Goal: Task Accomplishment & Management: Complete application form

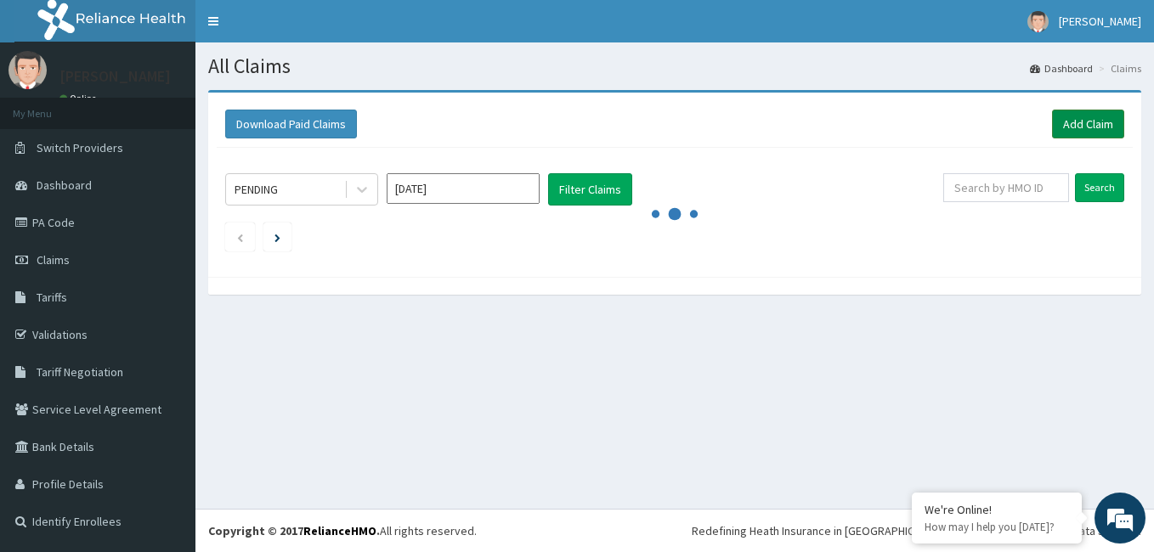
click at [1103, 131] on link "Add Claim" at bounding box center [1088, 124] width 72 height 29
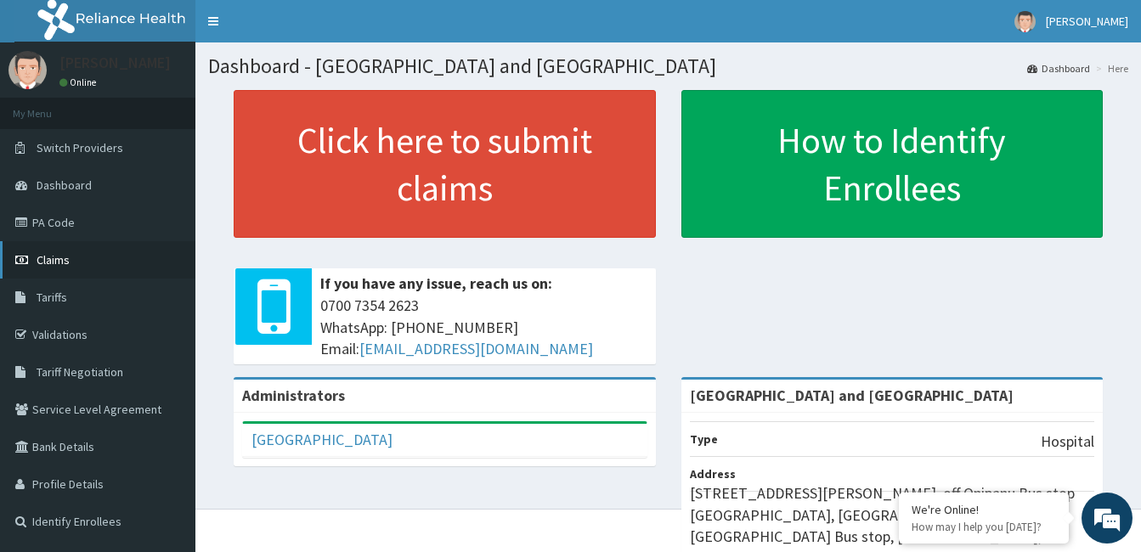
click at [54, 269] on link "Claims" at bounding box center [97, 259] width 195 height 37
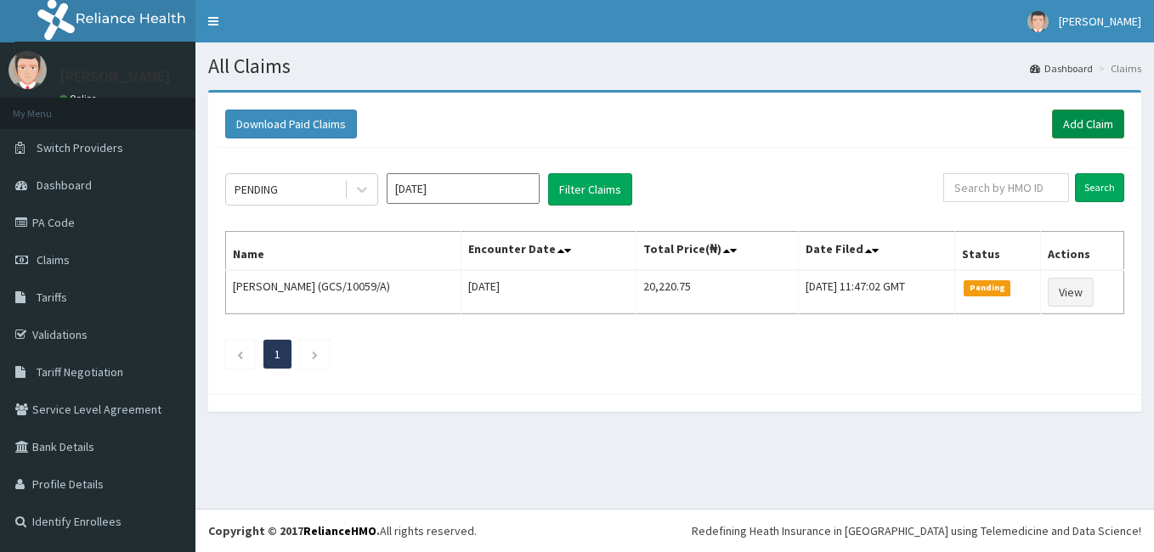
click at [1091, 124] on link "Add Claim" at bounding box center [1088, 124] width 72 height 29
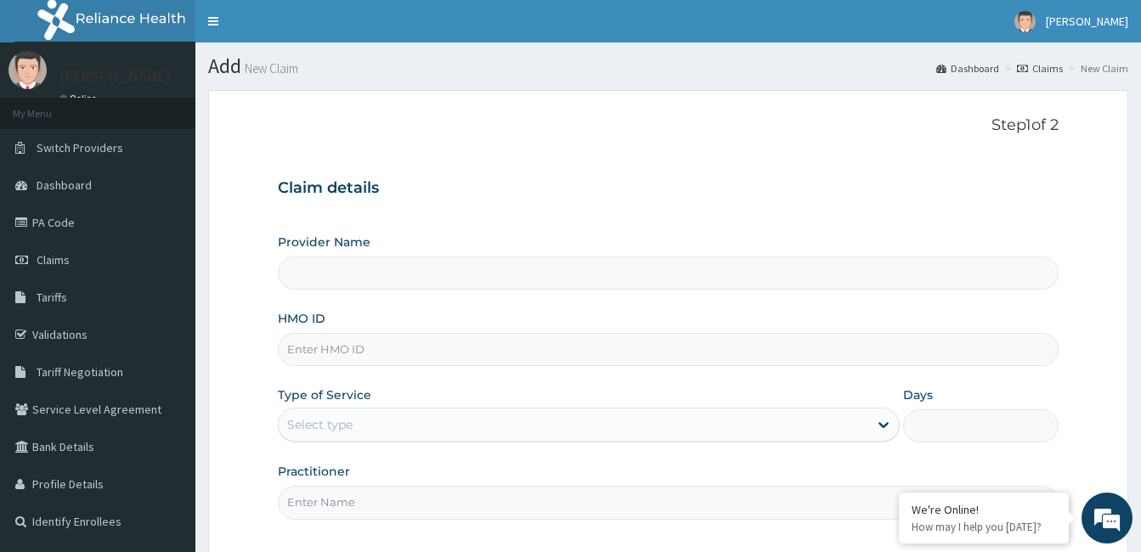
type input "[GEOGRAPHIC_DATA] and [GEOGRAPHIC_DATA]"
click at [500, 353] on input "HMO ID" at bounding box center [668, 349] width 781 height 33
type input "HAN/10029/A"
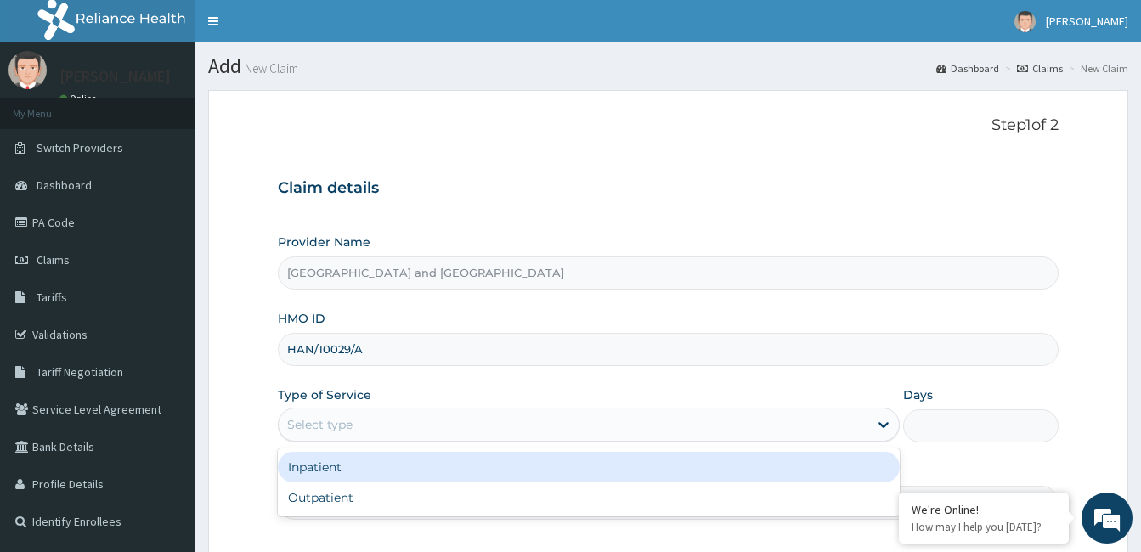
click at [344, 501] on div "Outpatient" at bounding box center [589, 498] width 622 height 31
type input "1"
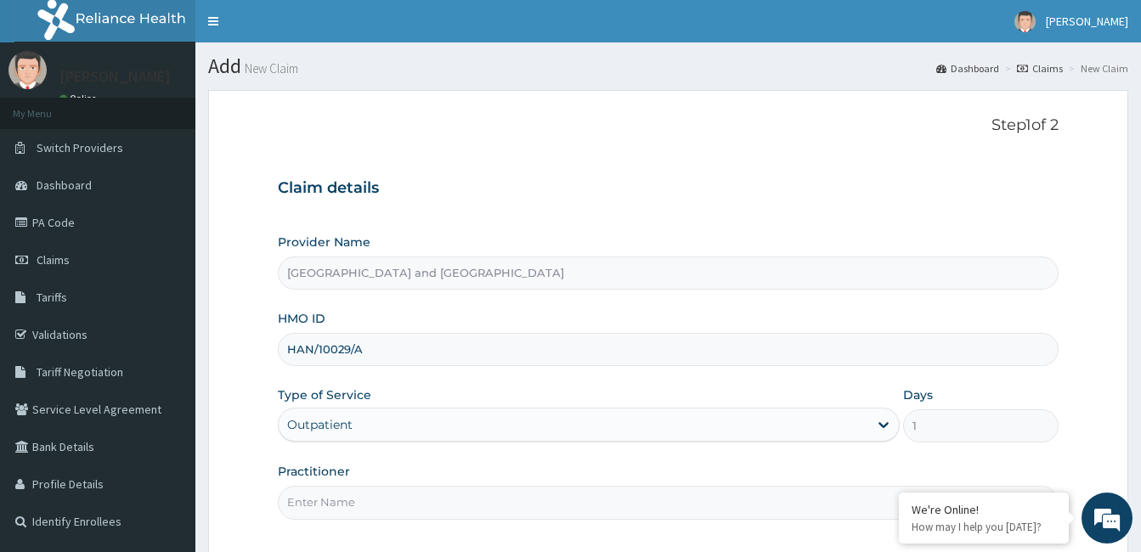
click at [421, 506] on input "Practitioner" at bounding box center [668, 502] width 781 height 33
type input "Dr Opeyemi"
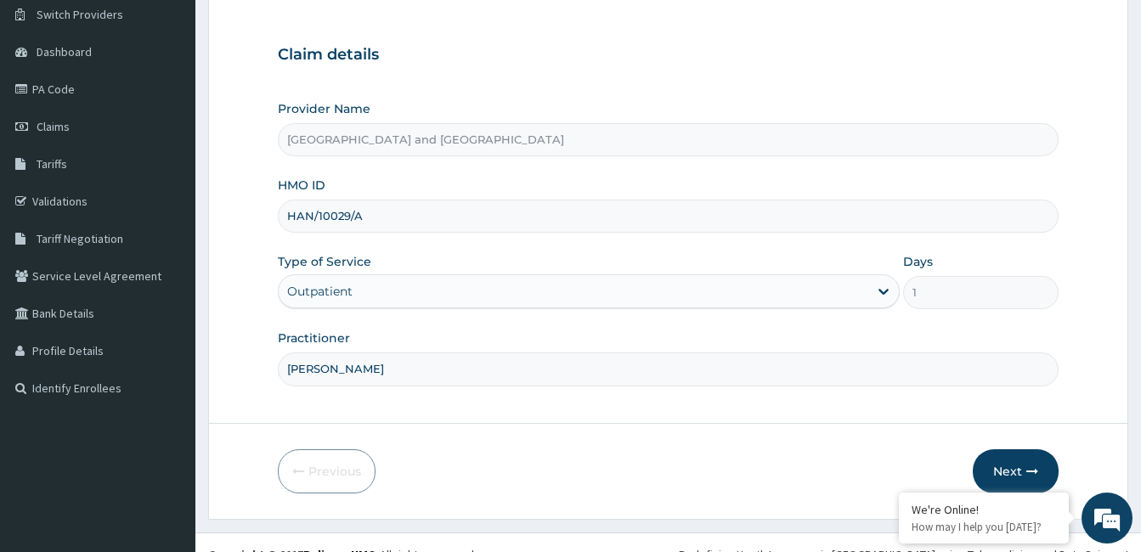
scroll to position [157, 0]
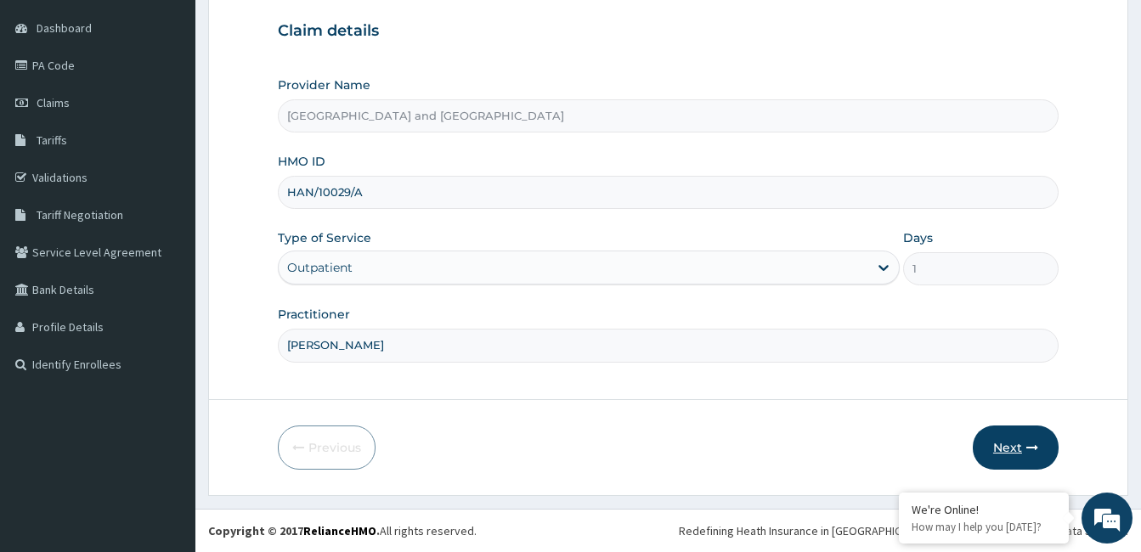
click at [1014, 451] on button "Next" at bounding box center [1016, 448] width 86 height 44
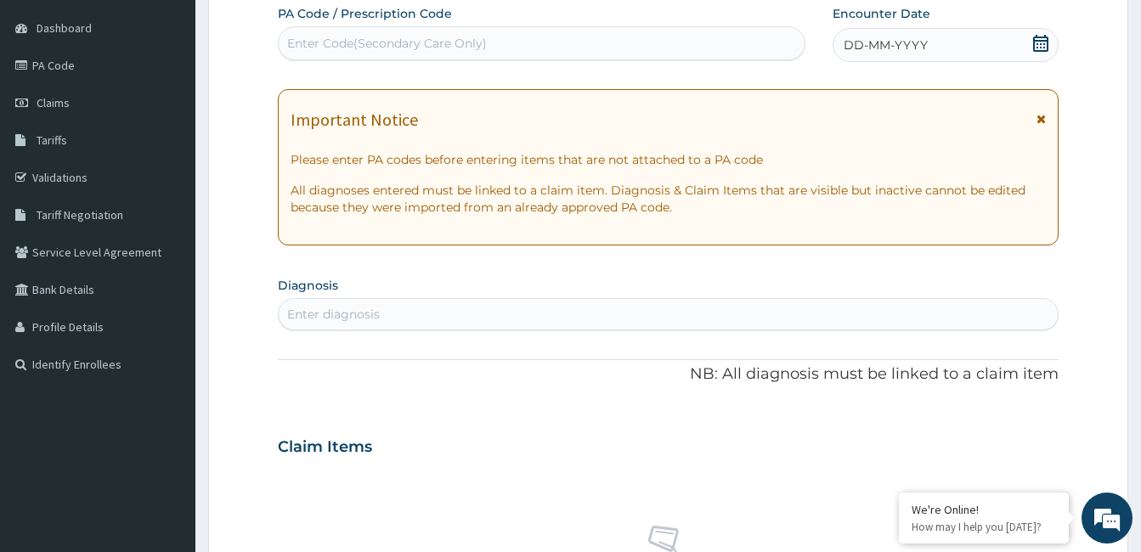
click at [1039, 45] on icon at bounding box center [1040, 43] width 17 height 17
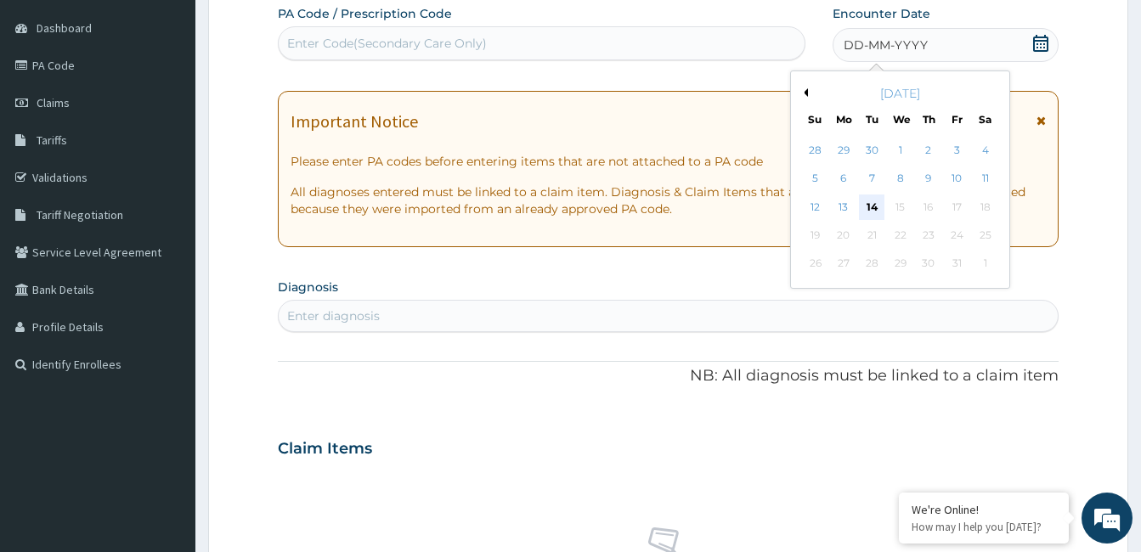
click at [873, 211] on div "14" at bounding box center [871, 207] width 25 height 25
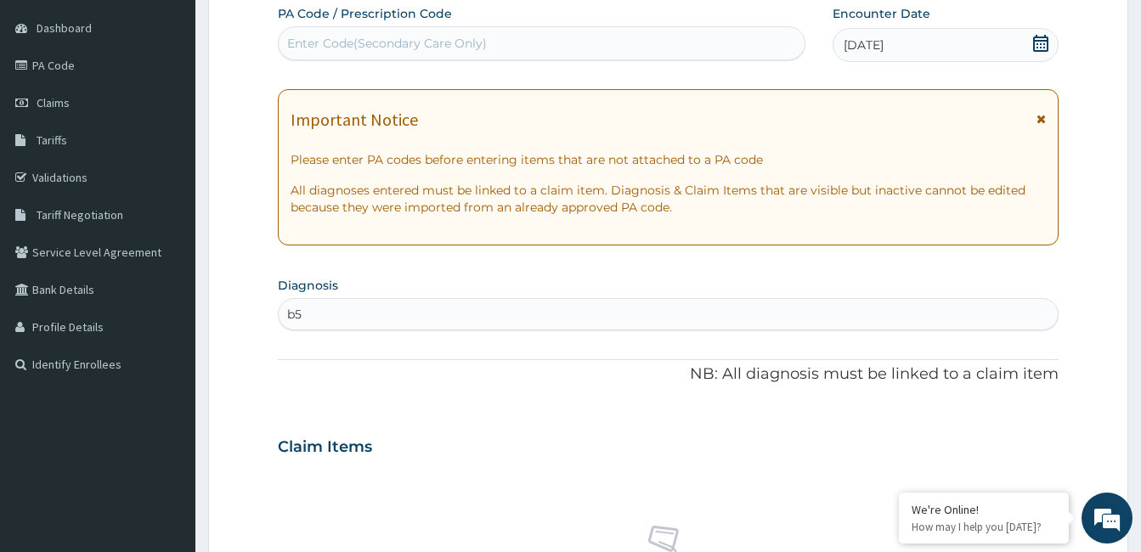
type input "b"
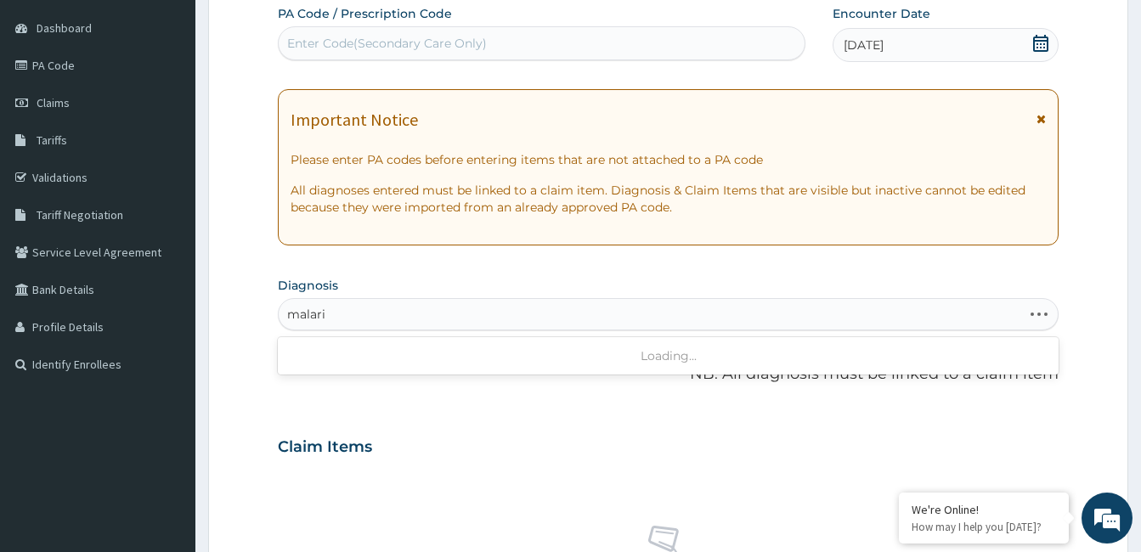
type input "malaria"
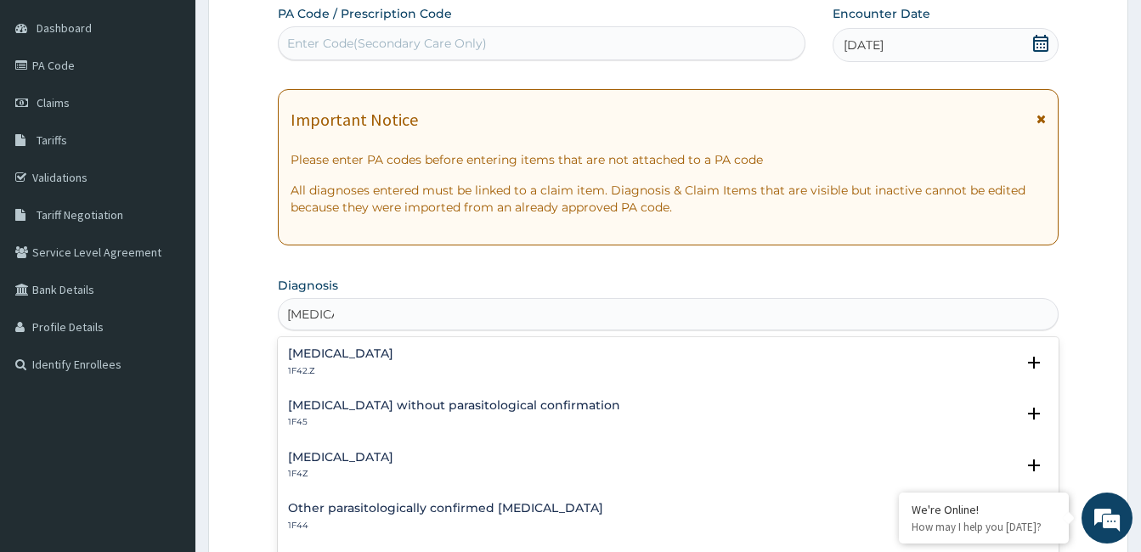
click at [411, 467] on div "Malaria, unspecified 1F4Z" at bounding box center [668, 466] width 760 height 30
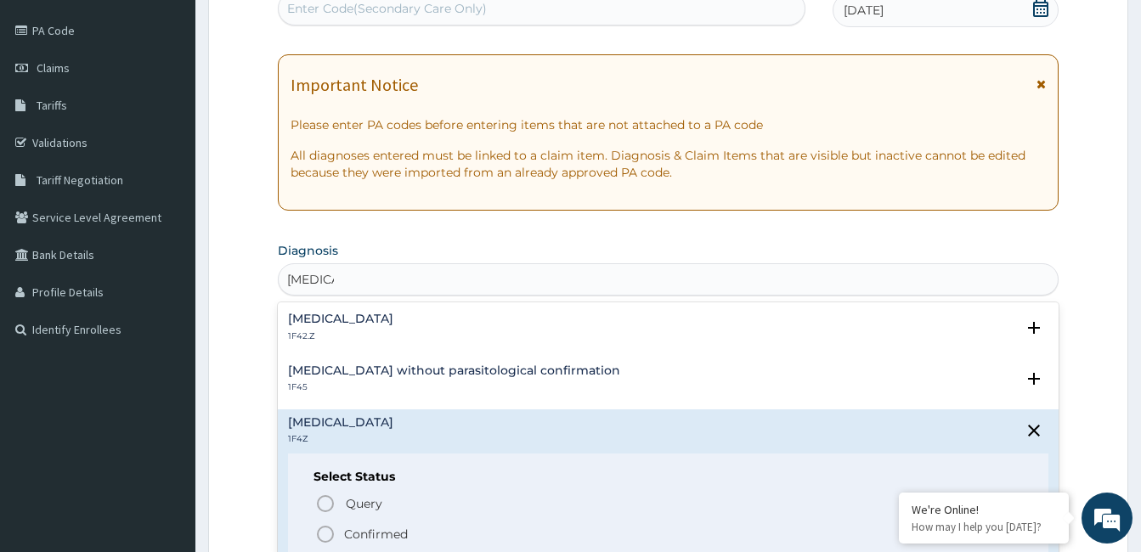
scroll to position [201, 0]
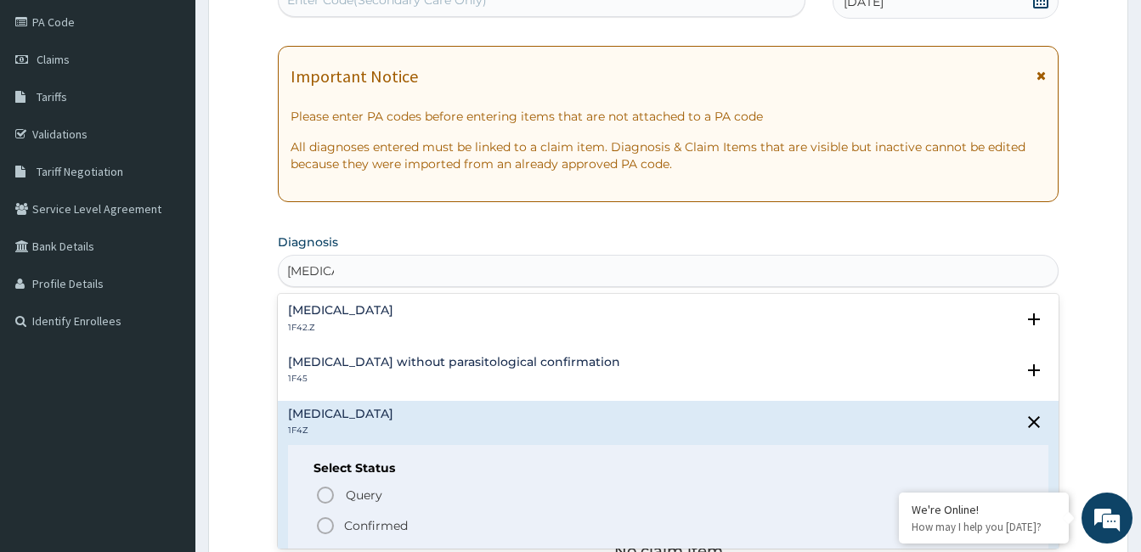
click at [384, 531] on p "Confirmed" at bounding box center [376, 525] width 64 height 17
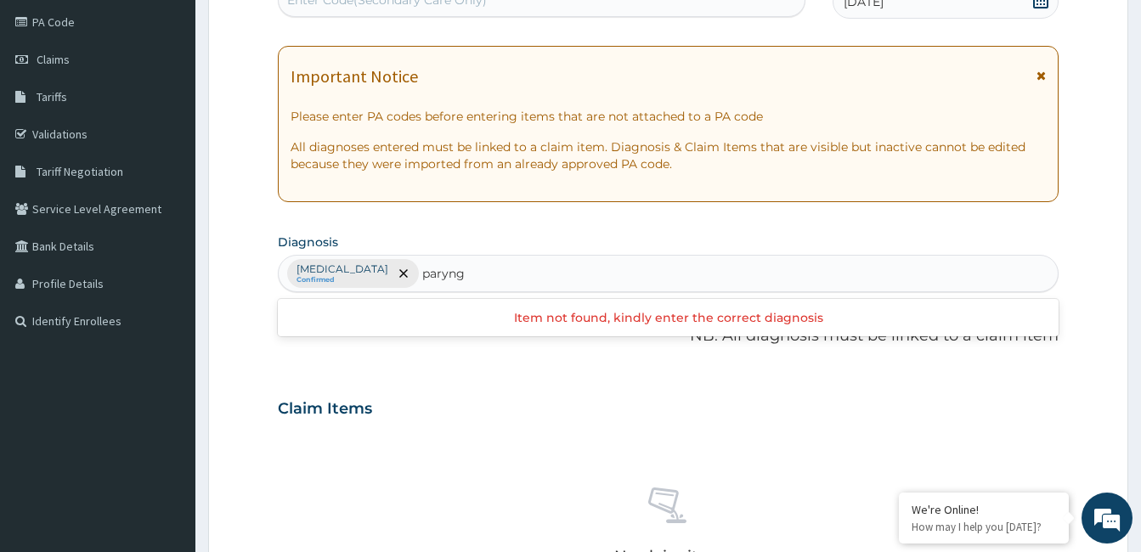
click at [434, 273] on input "paryng" at bounding box center [444, 273] width 44 height 17
click at [440, 279] on input "paryng" at bounding box center [444, 273] width 44 height 17
type input "pharyng"
type input "pharyngitis"
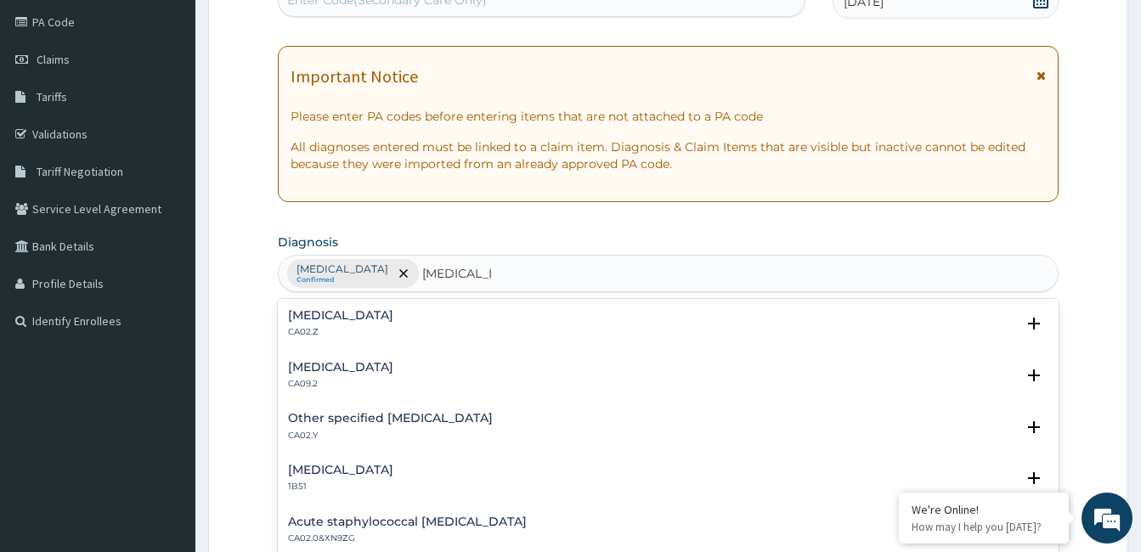
click at [393, 319] on h4 "Acute pharyngitis, unspecified" at bounding box center [340, 315] width 105 height 13
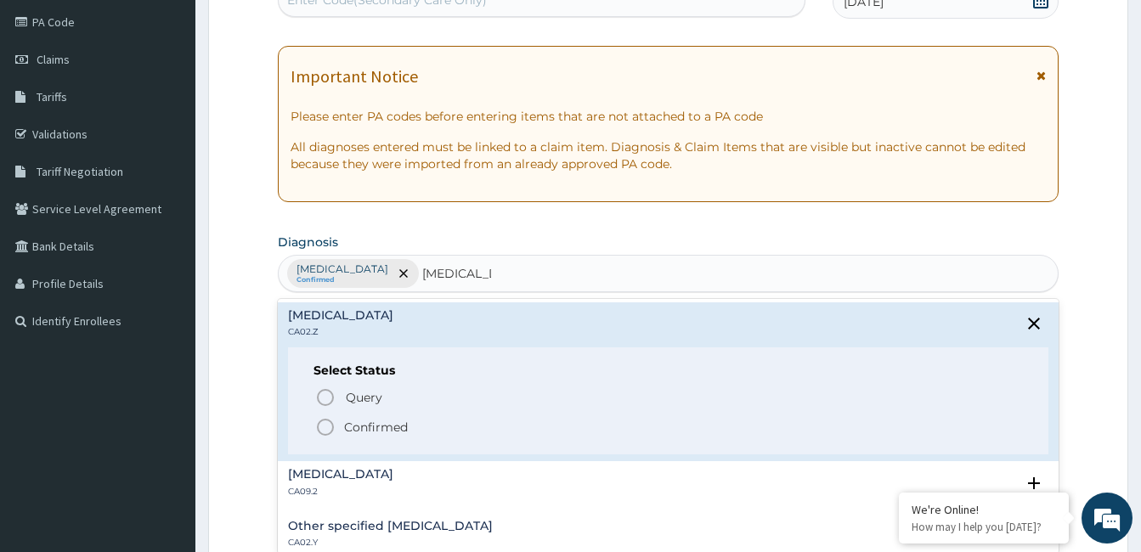
click at [383, 434] on p "Confirmed" at bounding box center [376, 427] width 64 height 17
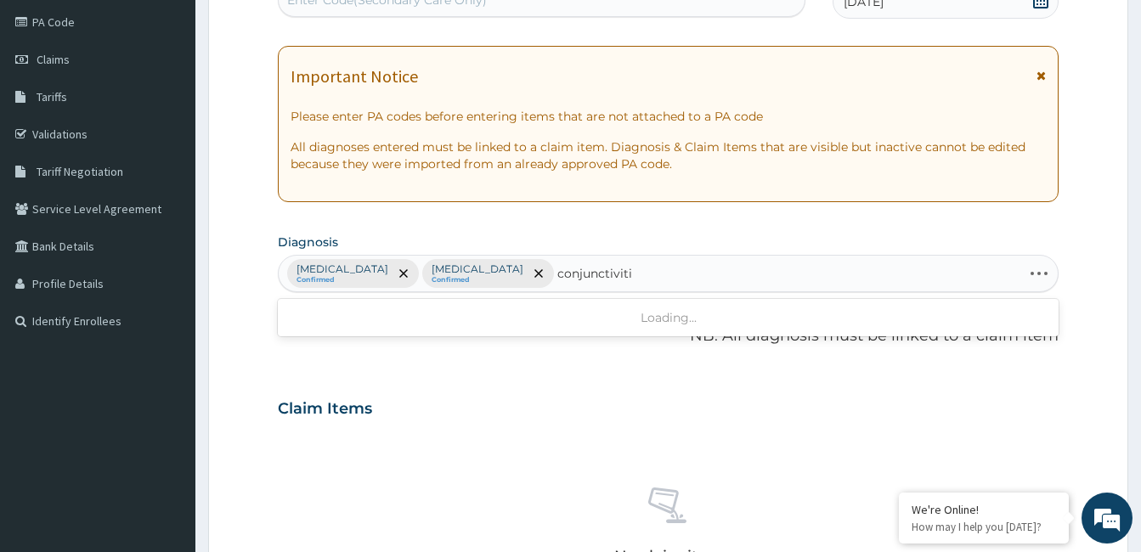
type input "conjunctivitis"
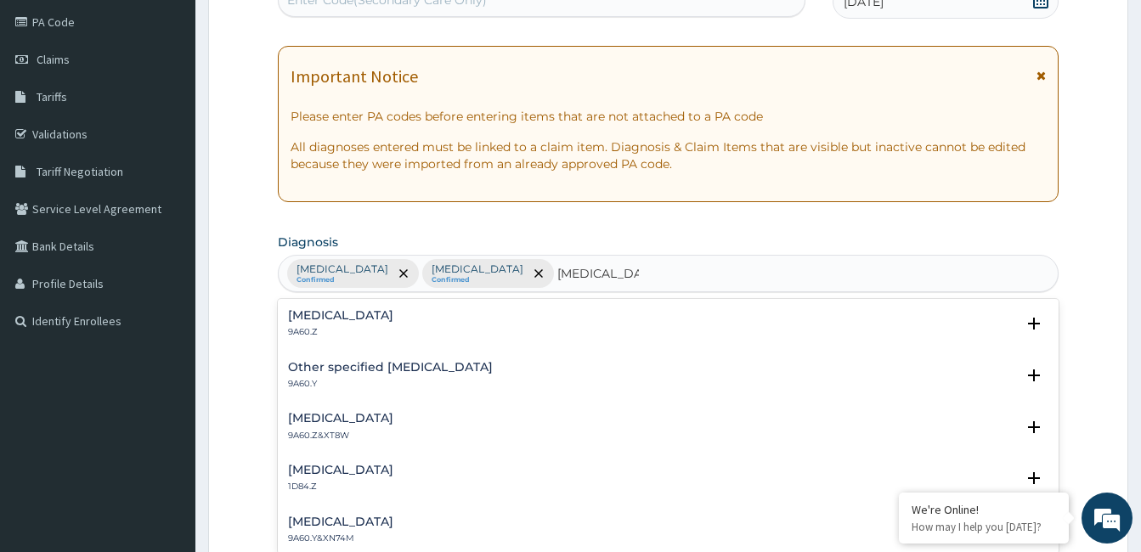
click at [393, 319] on h4 "Conjunctivitis, unspecified" at bounding box center [340, 315] width 105 height 13
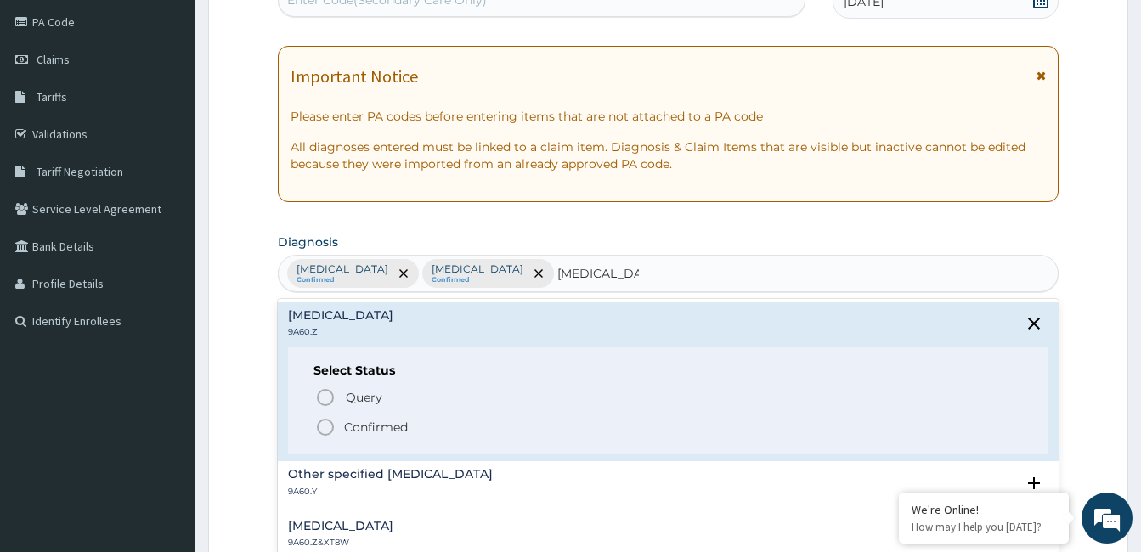
click at [387, 425] on p "Confirmed" at bounding box center [376, 427] width 64 height 17
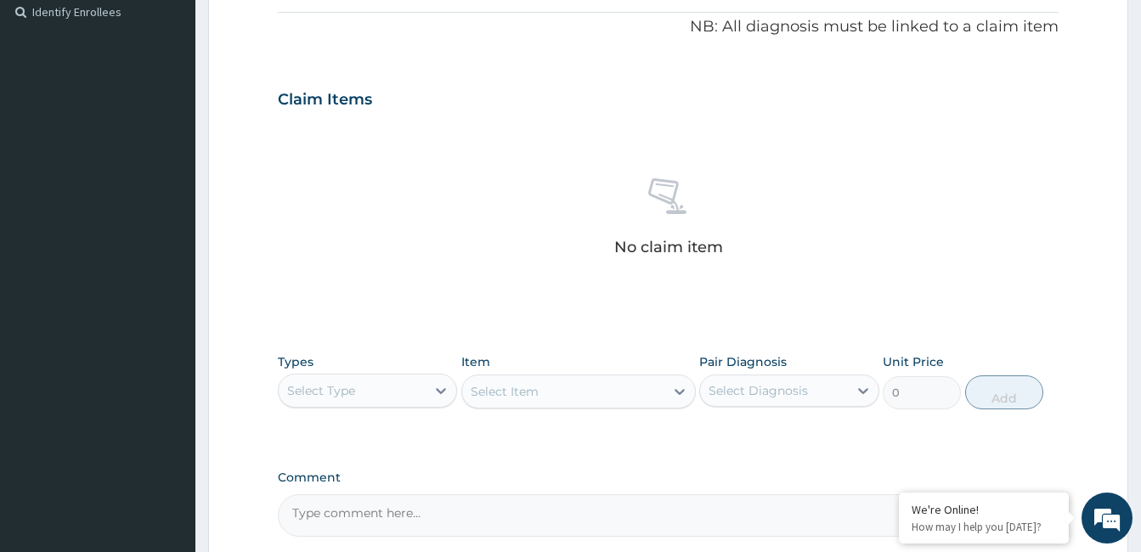
scroll to position [673, 0]
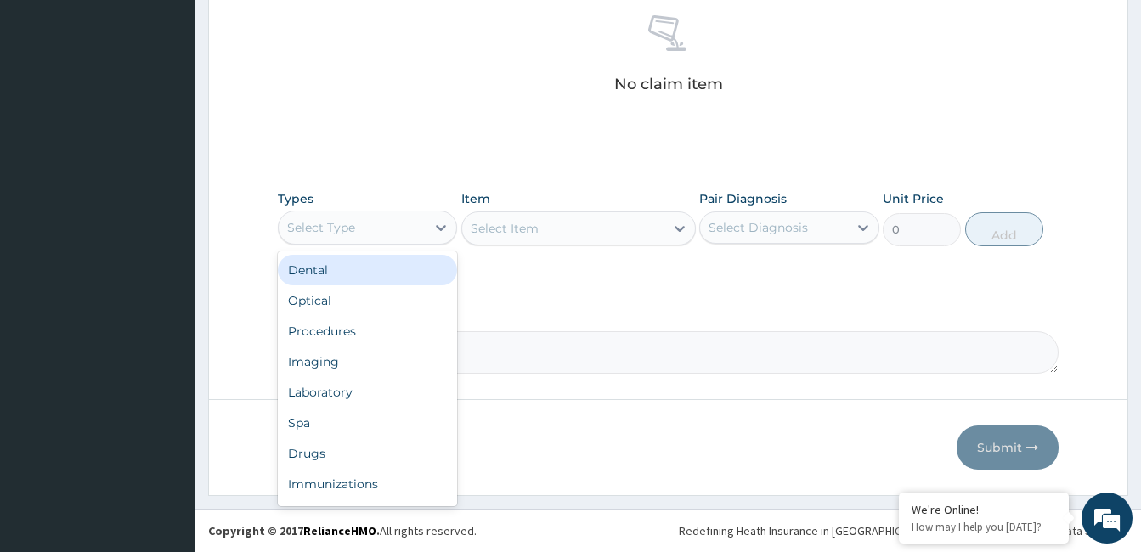
click at [395, 332] on div "Procedures" at bounding box center [367, 331] width 179 height 31
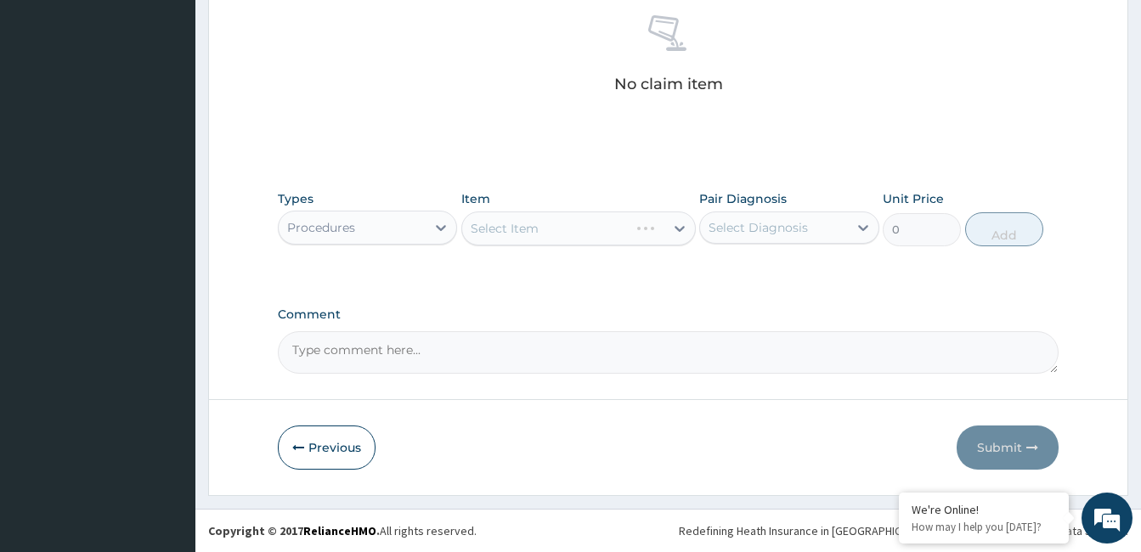
click at [595, 217] on div "Select Item" at bounding box center [578, 229] width 235 height 34
click at [607, 224] on div "Select Item" at bounding box center [578, 229] width 235 height 34
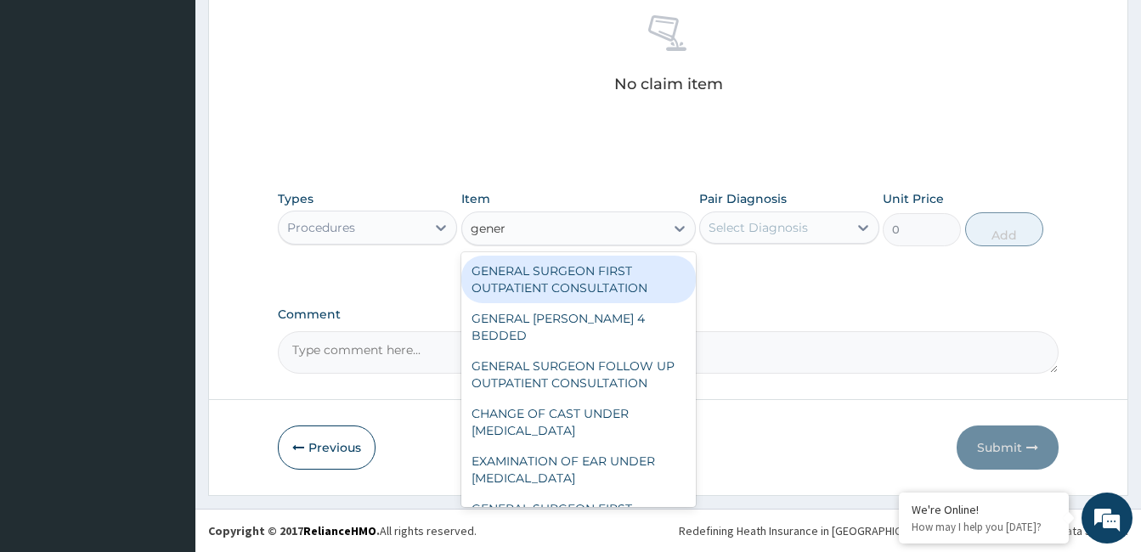
type input "genera"
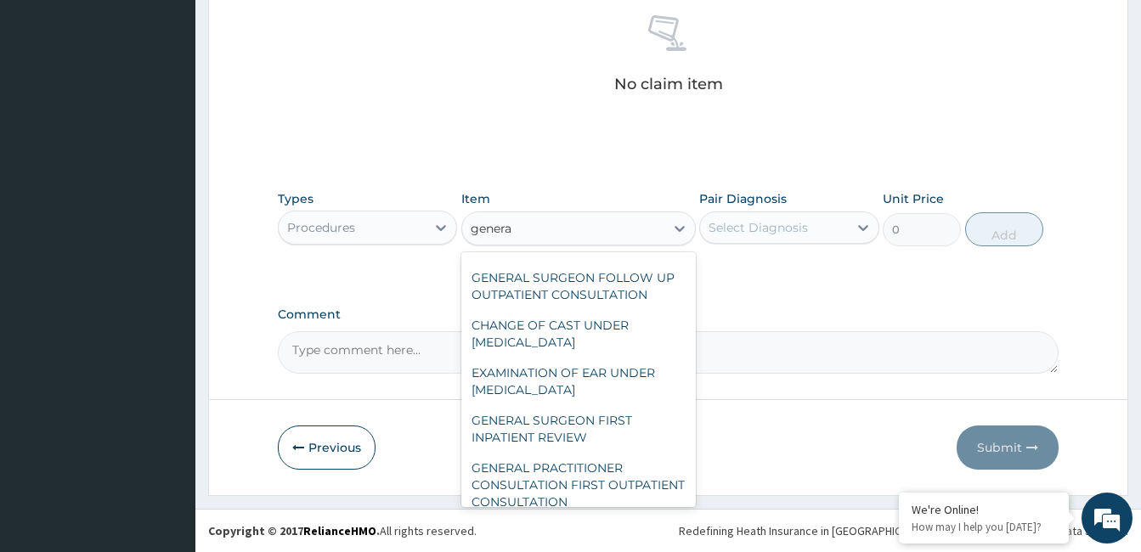
scroll to position [105, 0]
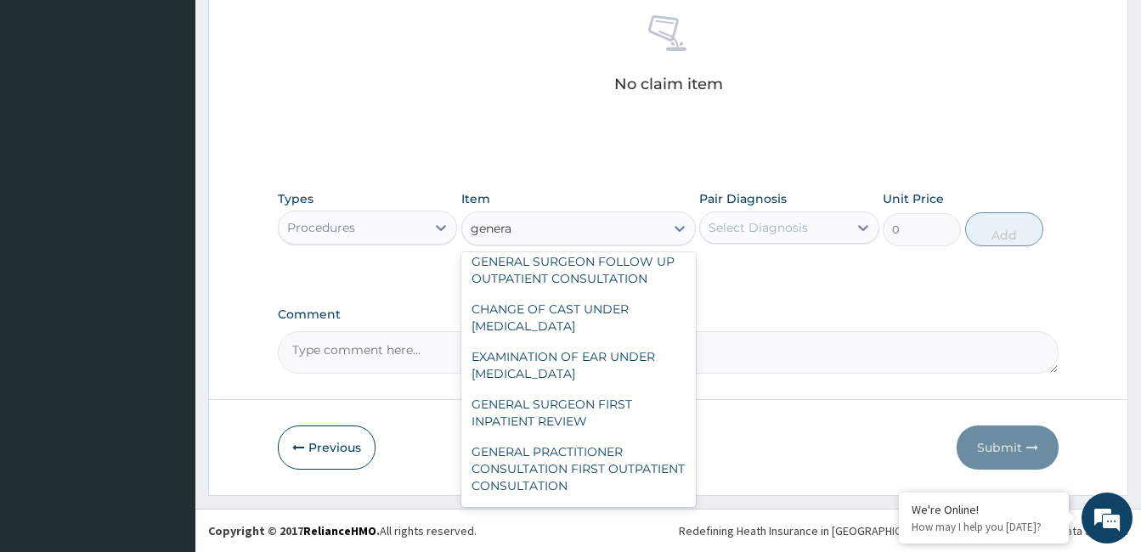
click at [612, 469] on div "GENERAL PRACTITIONER CONSULTATION FIRST OUTPATIENT CONSULTATION" at bounding box center [578, 469] width 235 height 65
type input "3547.5"
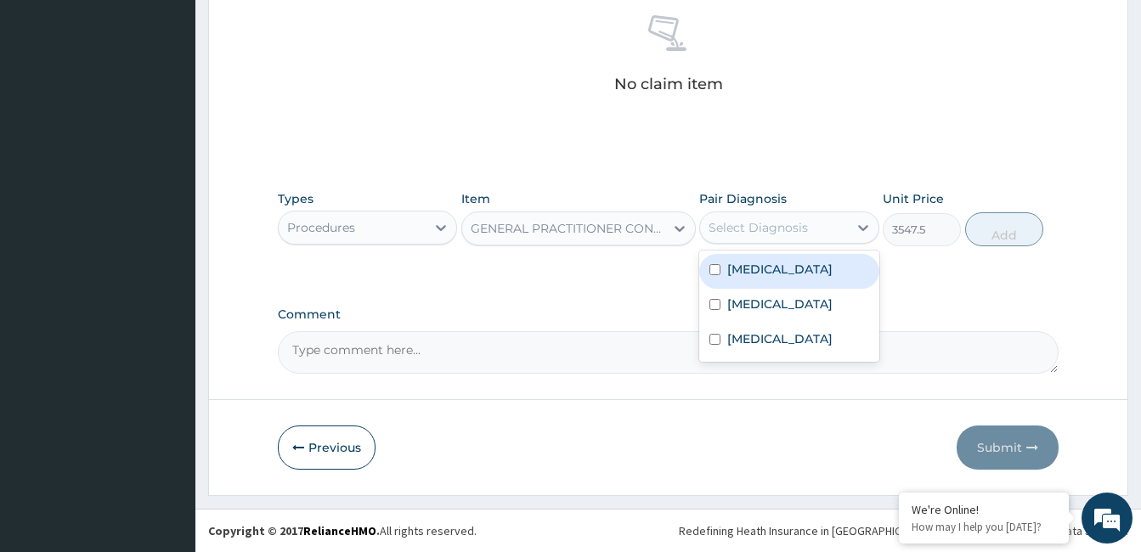
click at [785, 280] on div "Malaria, unspecified" at bounding box center [788, 271] width 179 height 35
checkbox input "true"
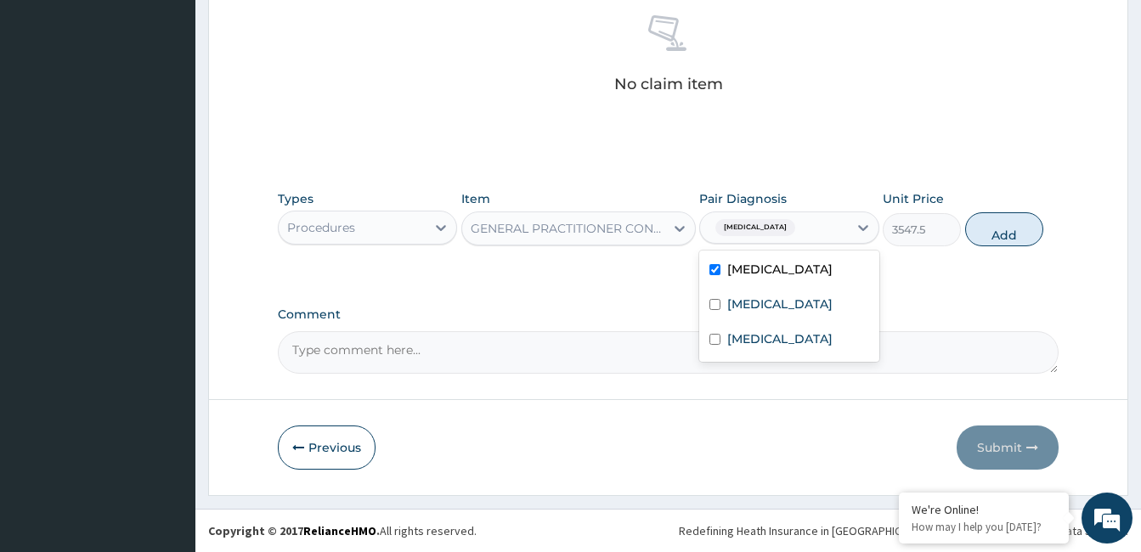
click at [780, 313] on label "Acute pharyngitis, unspecified" at bounding box center [779, 304] width 105 height 17
checkbox input "true"
click at [774, 348] on label "Conjunctivitis, unspecified" at bounding box center [779, 339] width 105 height 17
checkbox input "true"
click at [1020, 232] on button "Add" at bounding box center [1004, 229] width 78 height 34
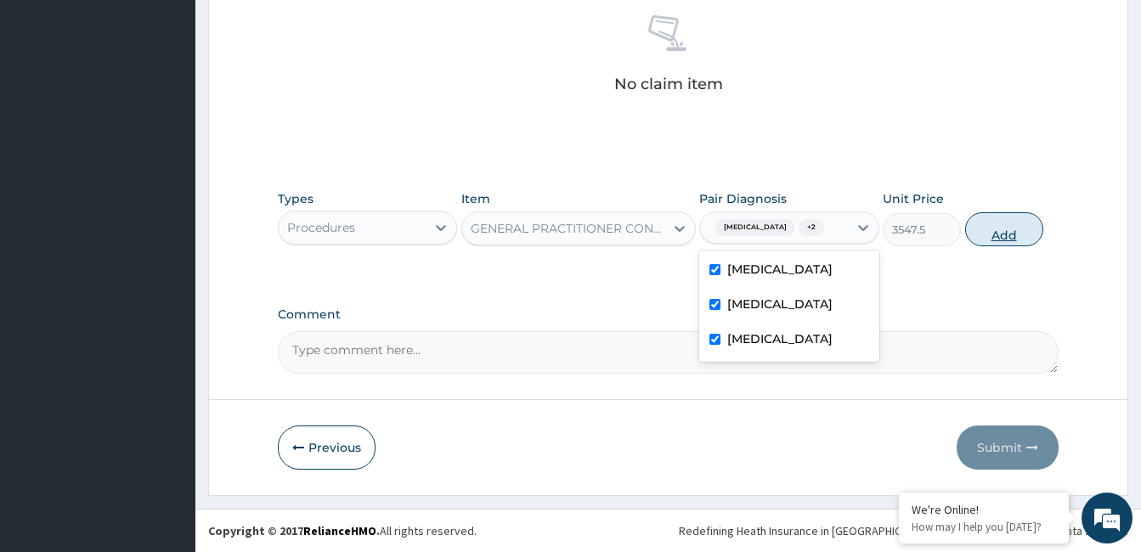
type input "0"
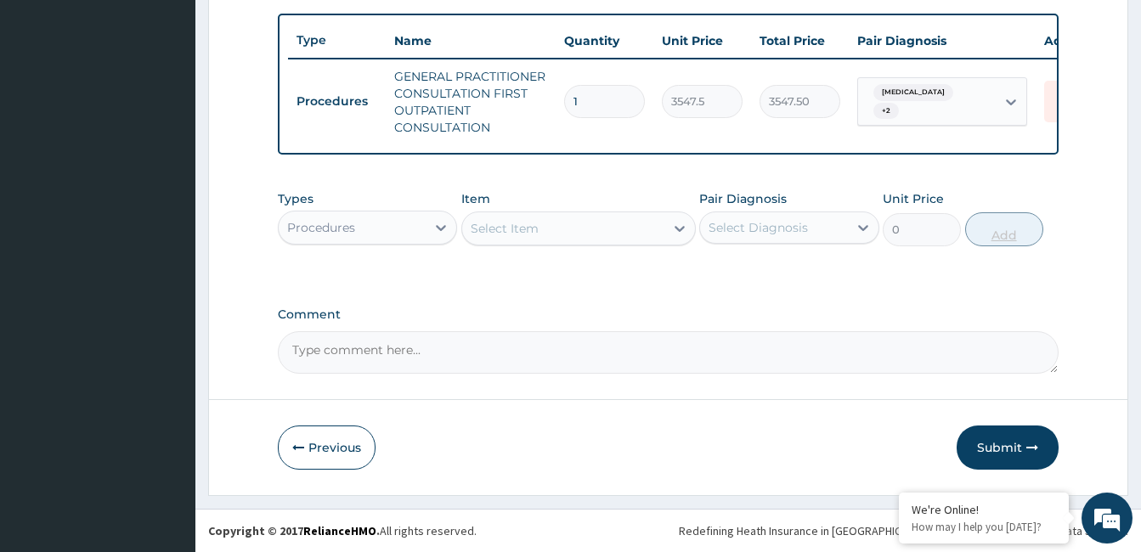
scroll to position [631, 0]
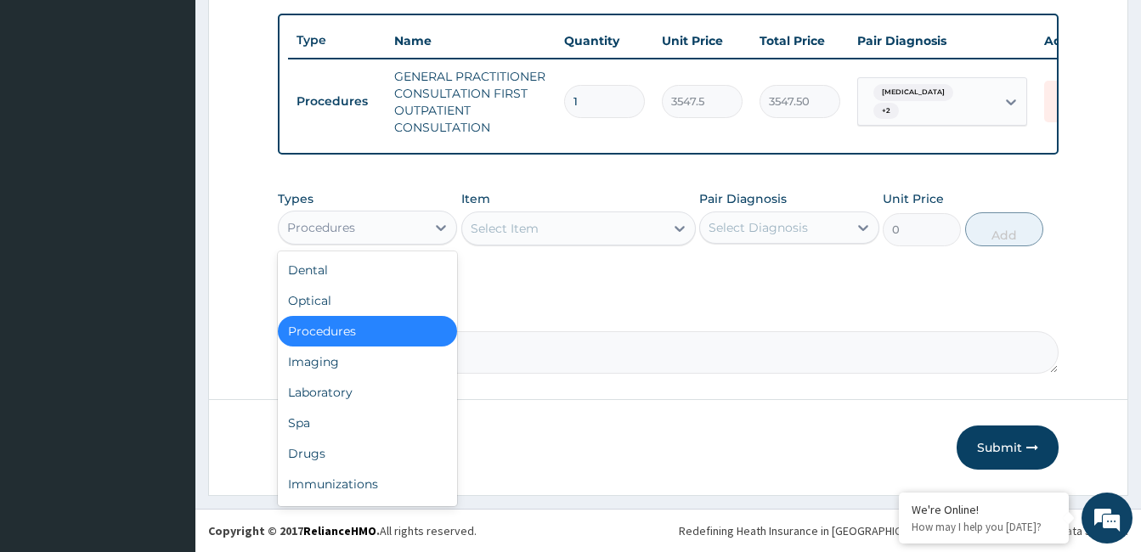
click at [359, 394] on div "Laboratory" at bounding box center [367, 392] width 179 height 31
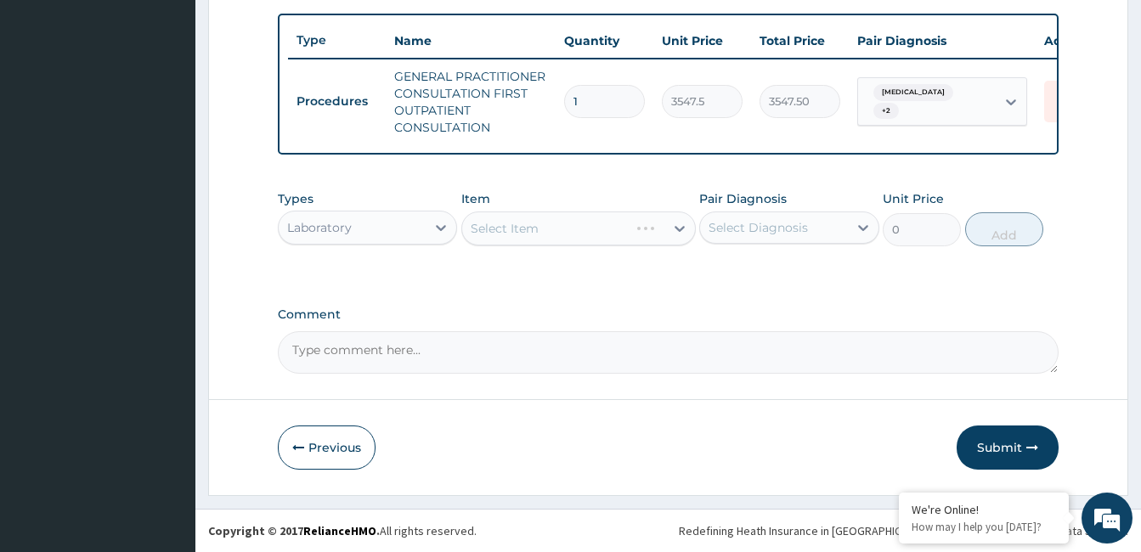
click at [577, 243] on div "Select Item" at bounding box center [578, 229] width 235 height 34
click at [592, 238] on div "Select Item" at bounding box center [578, 229] width 235 height 34
click at [629, 227] on div "Select Item" at bounding box center [578, 229] width 235 height 34
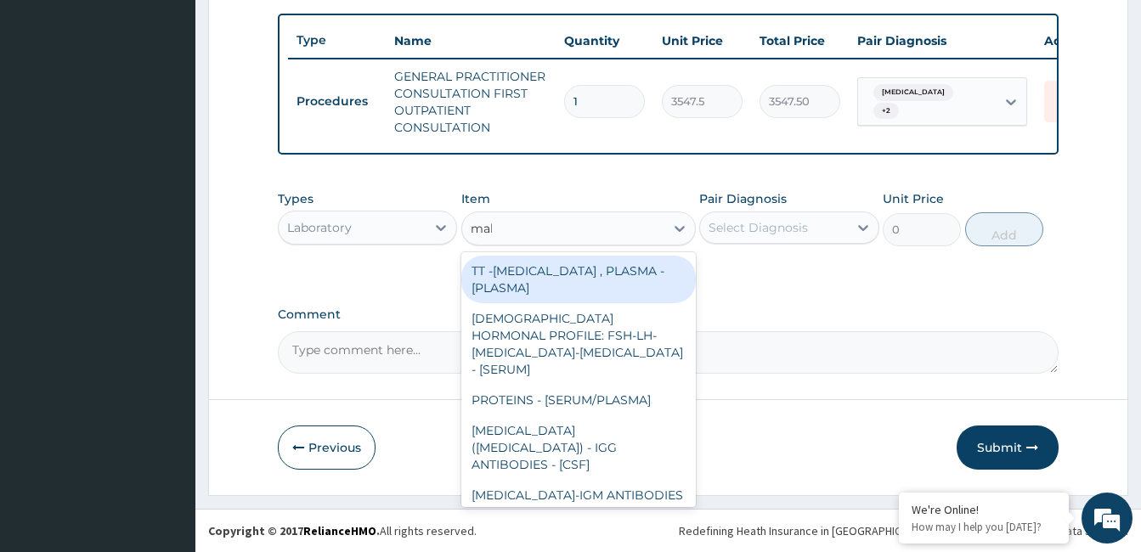
type input "mala"
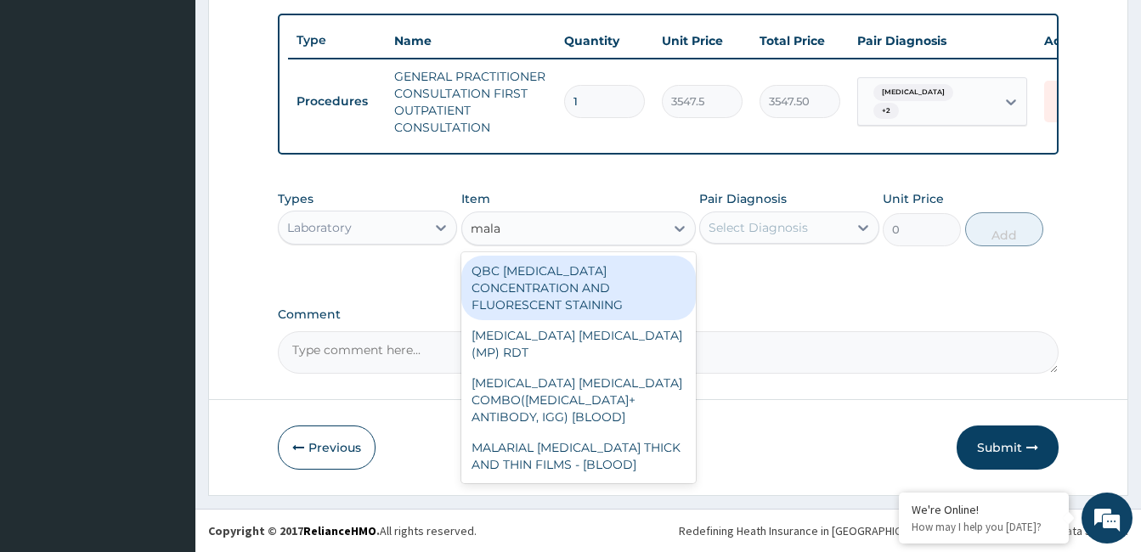
click at [600, 433] on div "MALARIAL PARASITE THICK AND THIN FILMS - [BLOOD]" at bounding box center [578, 457] width 235 height 48
type input "1612.5"
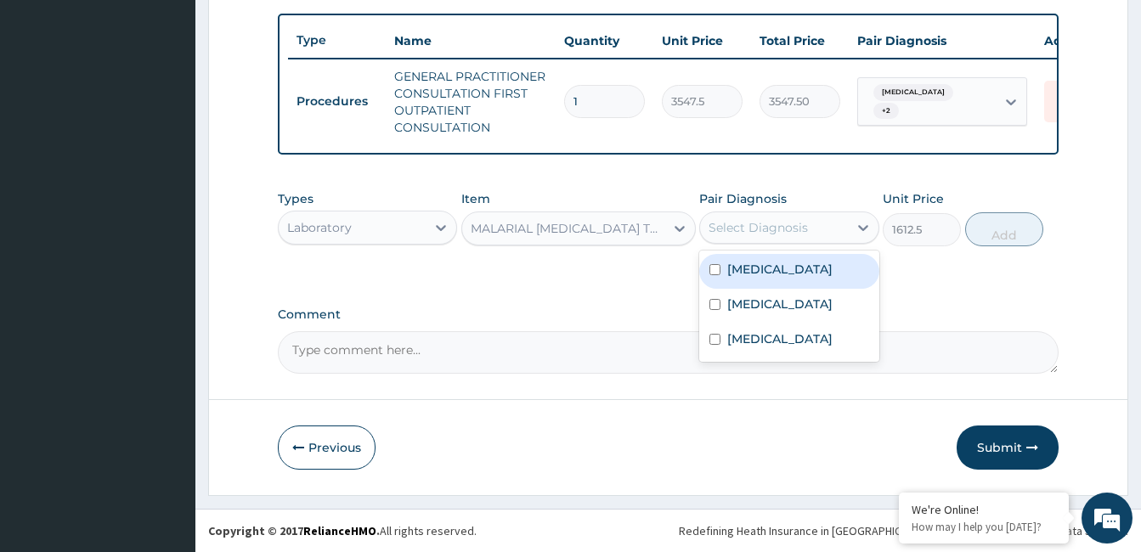
click at [807, 281] on div "Malaria, unspecified" at bounding box center [788, 271] width 179 height 35
checkbox input "true"
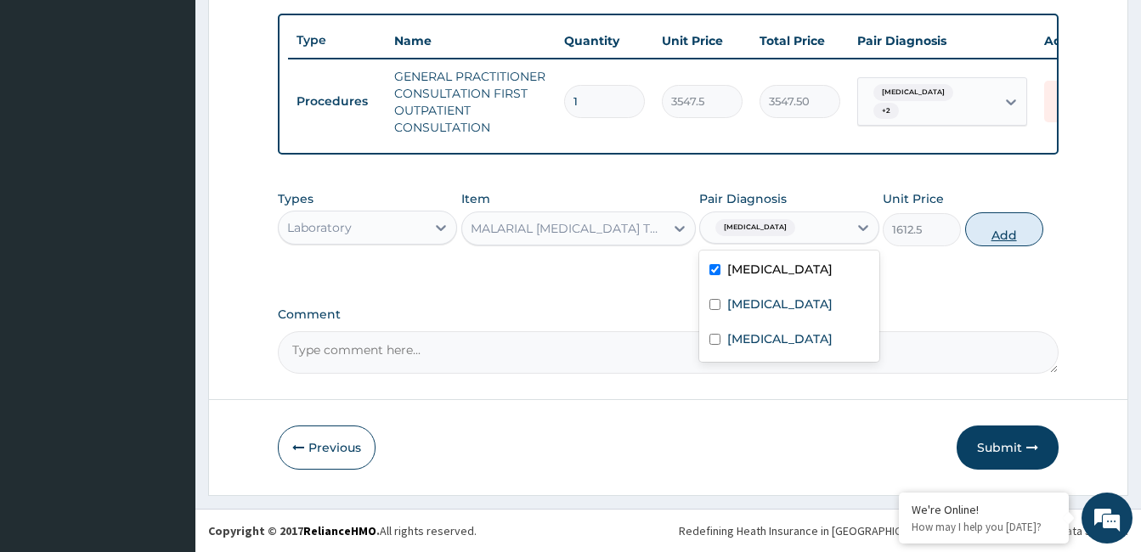
click at [1027, 231] on button "Add" at bounding box center [1004, 229] width 78 height 34
type input "0"
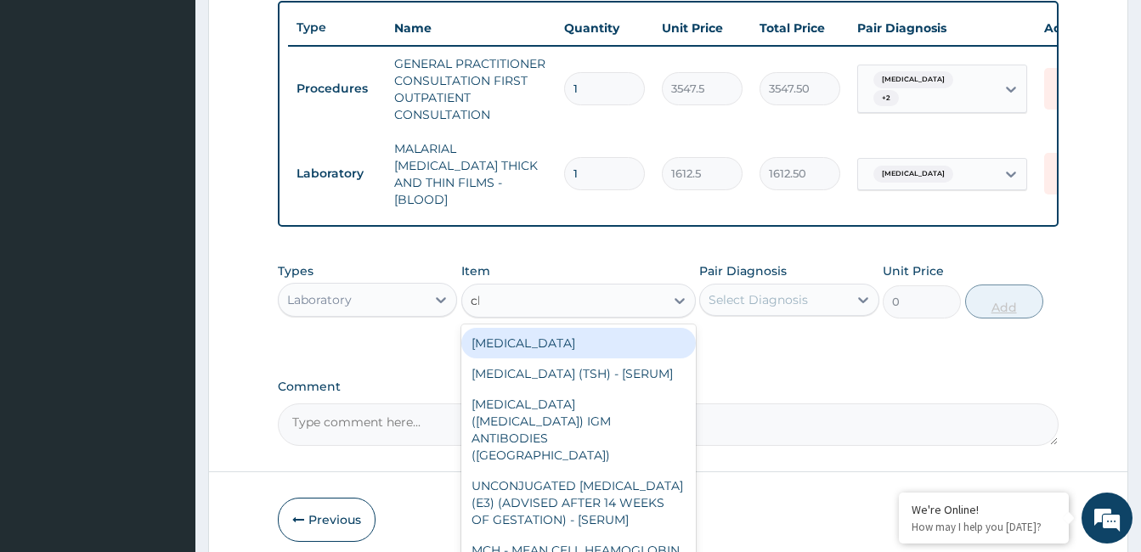
type input "cbc"
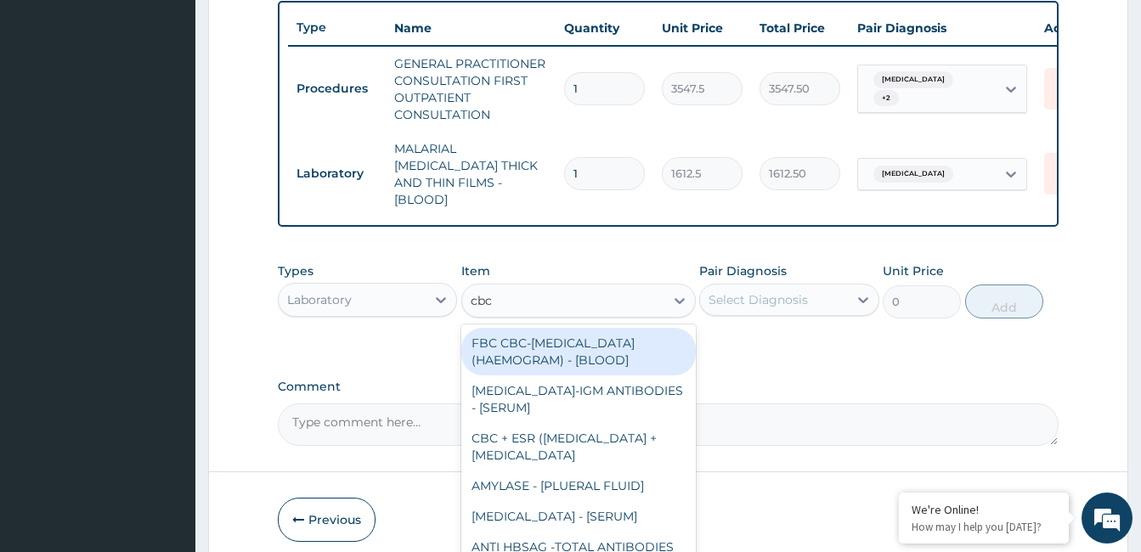
click at [591, 361] on div "FBC CBC-COMPLETE BLOOD COUNT (HAEMOGRAM) - [BLOOD]" at bounding box center [578, 352] width 235 height 48
type input "4300"
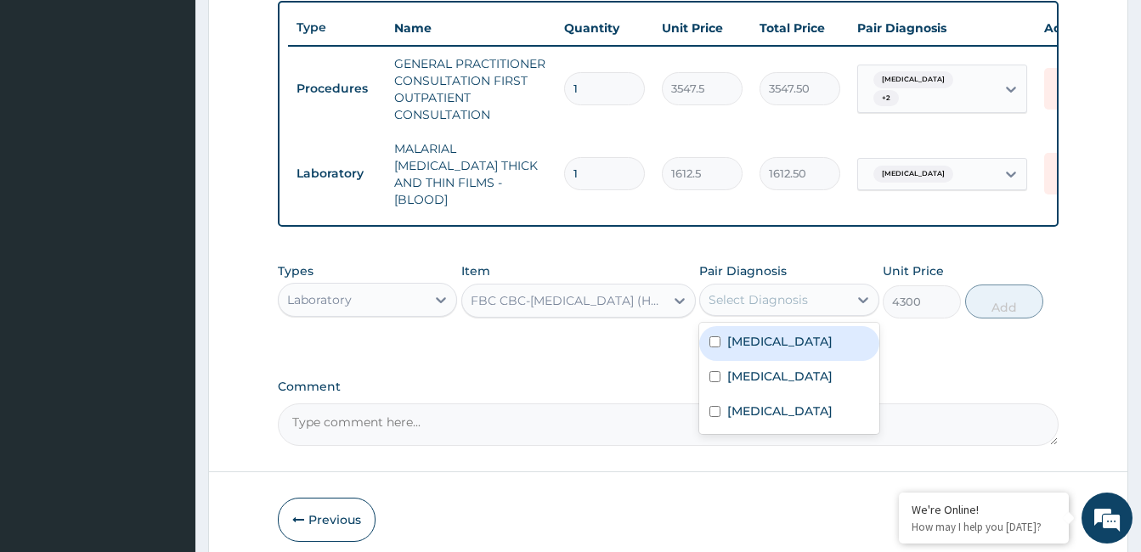
click at [773, 381] on label "Acute pharyngitis, unspecified" at bounding box center [779, 376] width 105 height 17
checkbox input "true"
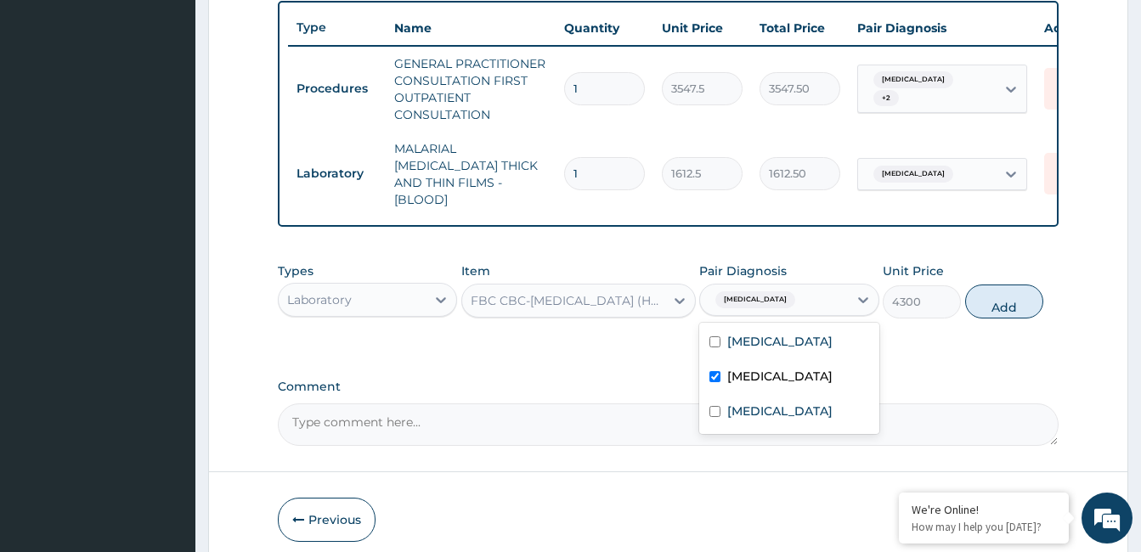
click at [768, 420] on label "Conjunctivitis, unspecified" at bounding box center [779, 411] width 105 height 17
checkbox input "true"
click at [1014, 307] on button "Add" at bounding box center [1004, 302] width 78 height 34
type input "0"
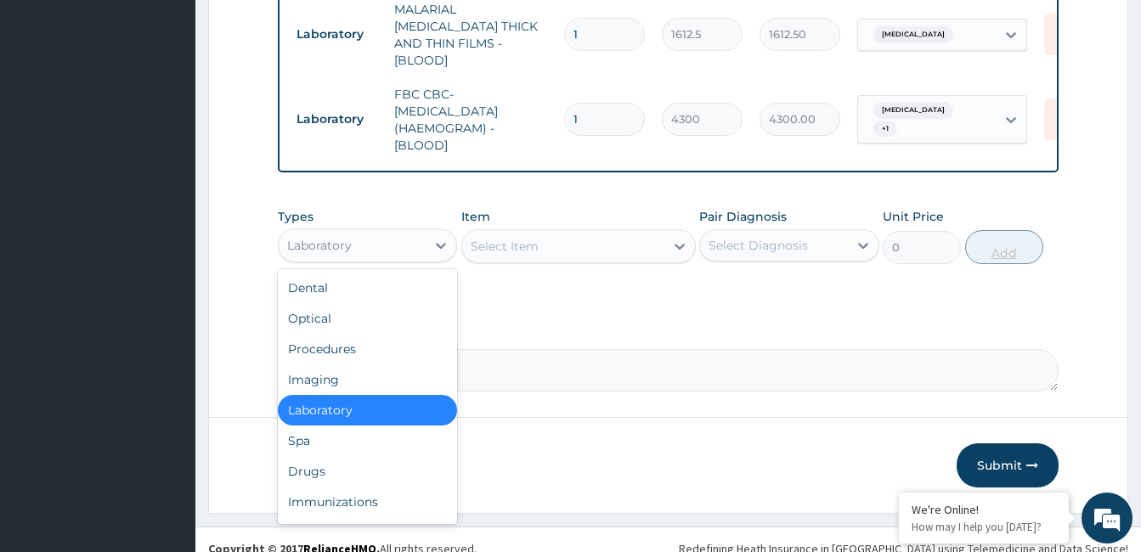
scroll to position [784, 0]
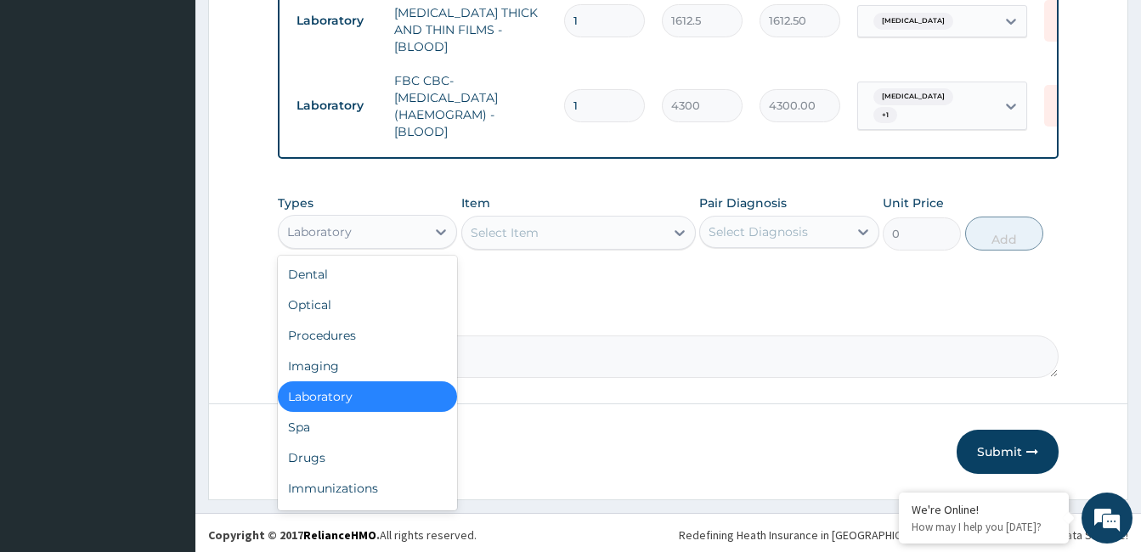
click at [350, 460] on div "Drugs" at bounding box center [367, 458] width 179 height 31
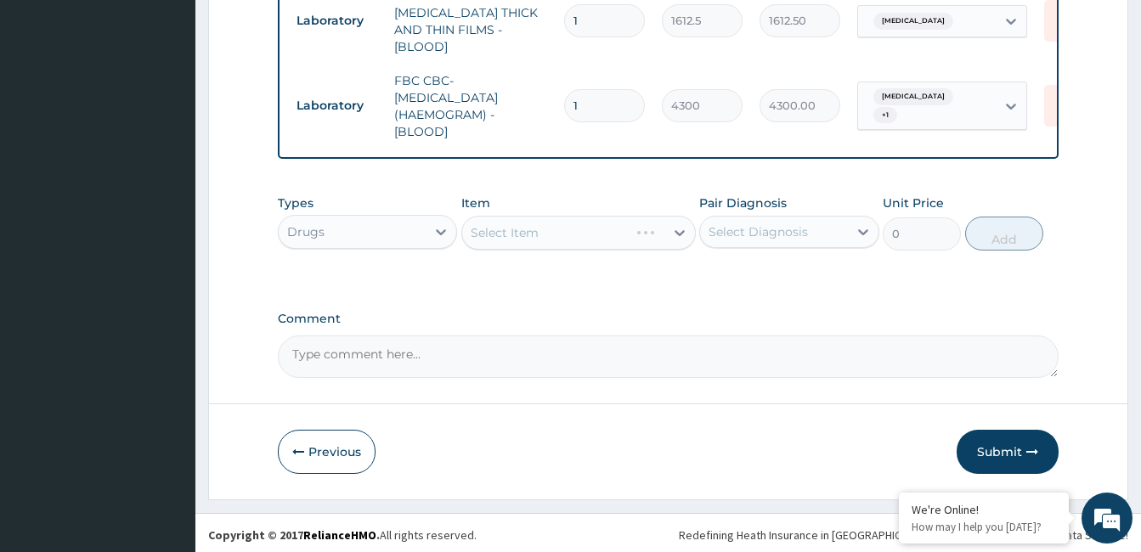
click at [555, 237] on div "Select Item" at bounding box center [578, 233] width 235 height 34
click at [584, 231] on div "Select Item" at bounding box center [578, 233] width 235 height 34
click at [593, 236] on div "Select Item" at bounding box center [578, 233] width 235 height 34
click at [585, 227] on div "Select Item" at bounding box center [578, 233] width 235 height 34
click at [599, 232] on div "Select Item" at bounding box center [578, 233] width 235 height 34
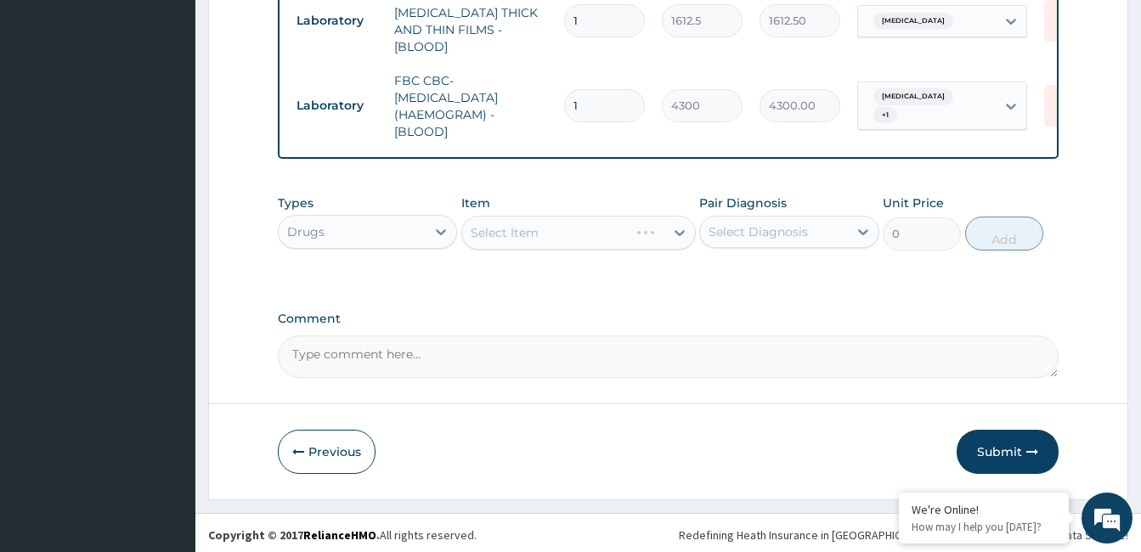
click at [591, 243] on div "Select Item" at bounding box center [578, 233] width 235 height 34
click at [537, 228] on div "Select Item" at bounding box center [578, 233] width 235 height 34
click at [551, 229] on div "Select Item" at bounding box center [578, 233] width 235 height 34
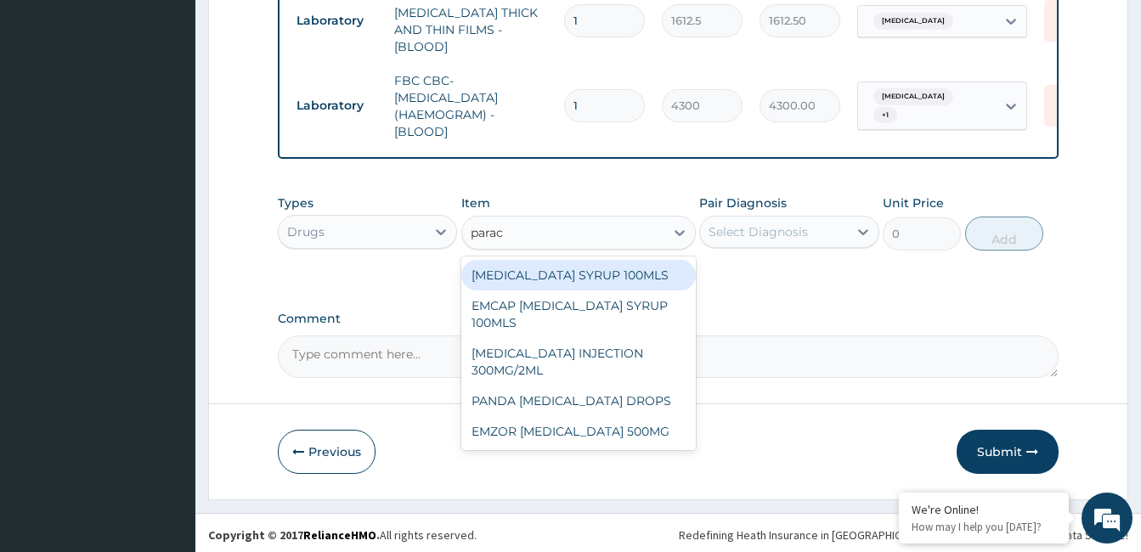
type input "parace"
click at [608, 426] on div "EMZOR PARACETAMOL 500MG" at bounding box center [578, 431] width 235 height 31
type input "23.64999961853027"
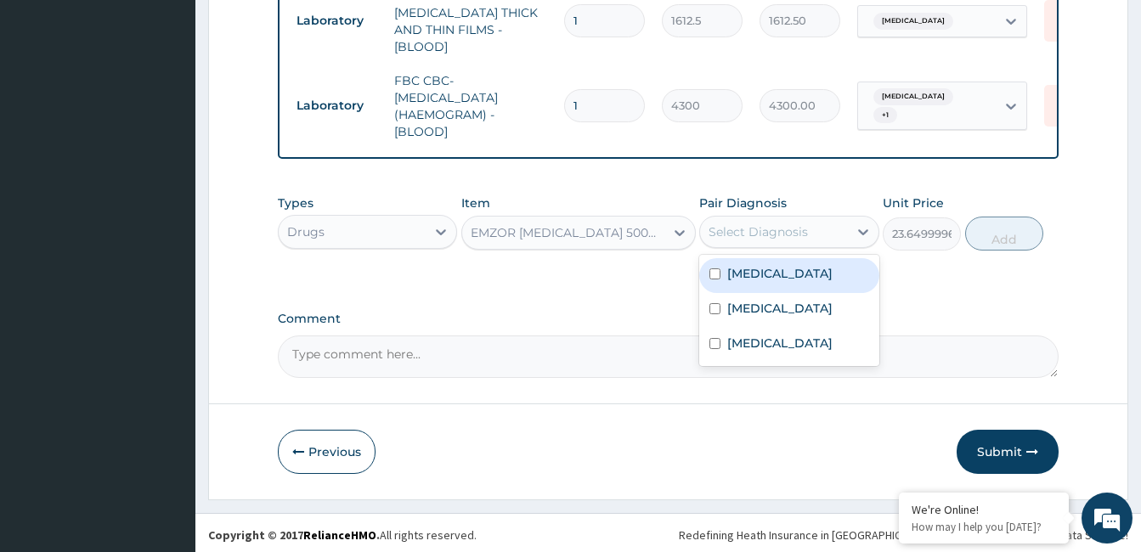
click at [811, 269] on label "Malaria, unspecified" at bounding box center [779, 273] width 105 height 17
checkbox input "true"
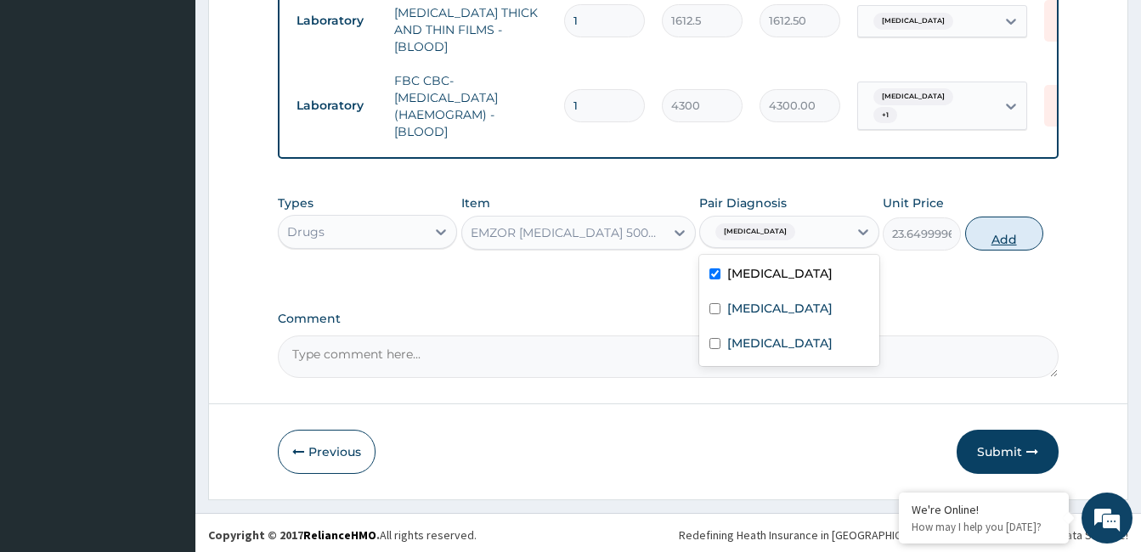
click at [1006, 235] on button "Add" at bounding box center [1004, 234] width 78 height 34
type input "0"
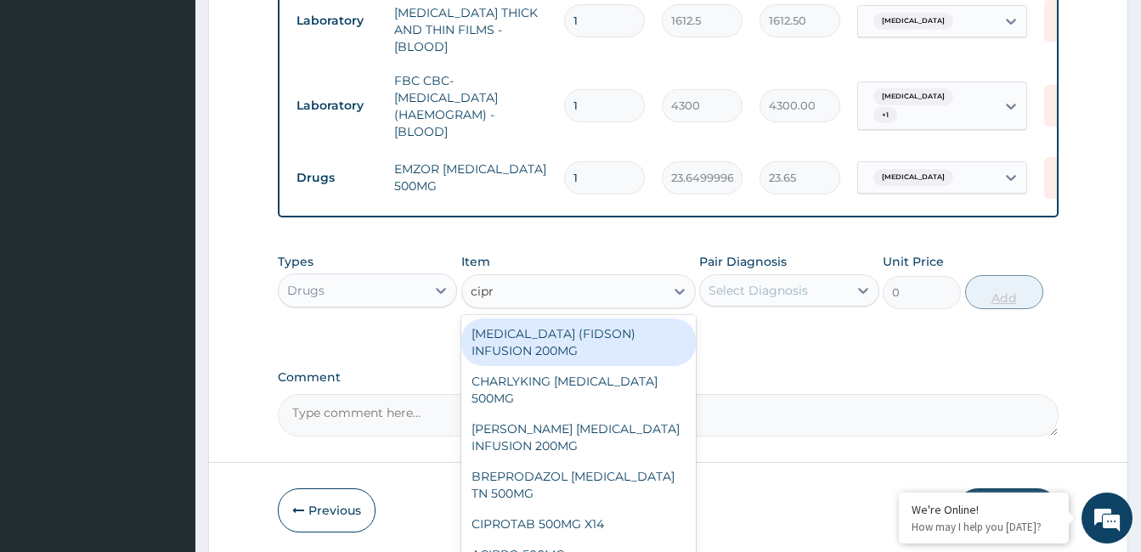
type input "cipro"
click at [582, 376] on div "CHARLYKING CIPROFLOXACIN 500MG" at bounding box center [578, 390] width 235 height 48
type input "177.375"
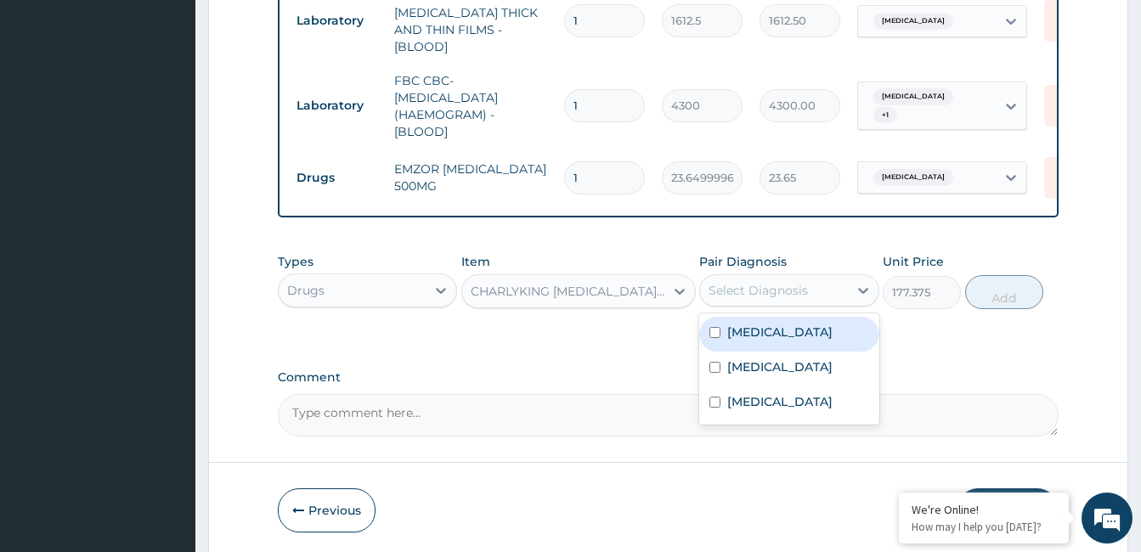
click at [789, 376] on label "Acute pharyngitis, unspecified" at bounding box center [779, 367] width 105 height 17
checkbox input "true"
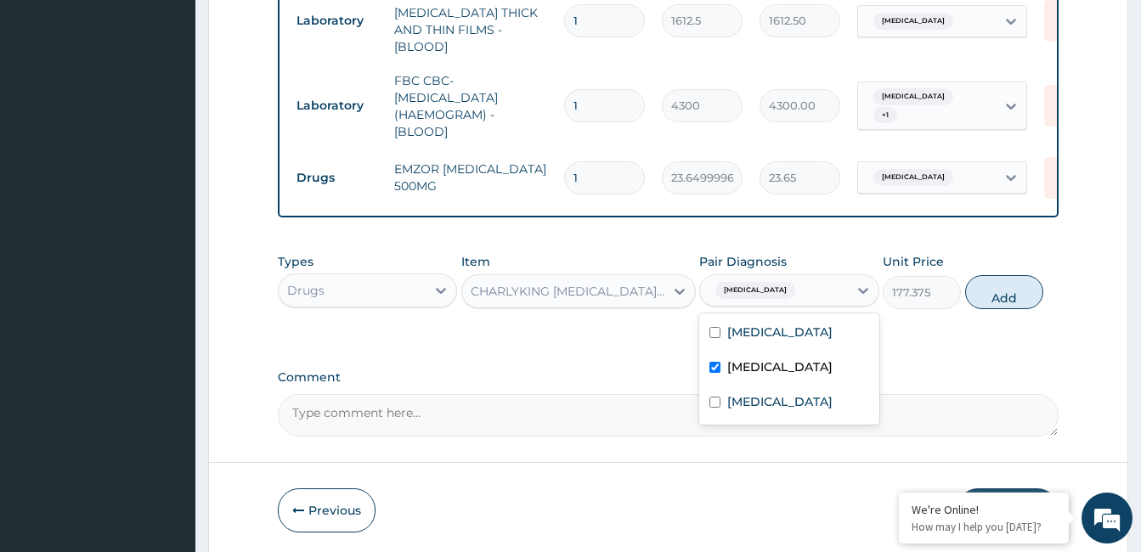
click at [773, 410] on label "Conjunctivitis, unspecified" at bounding box center [779, 401] width 105 height 17
checkbox input "true"
click at [1011, 309] on button "Add" at bounding box center [1004, 292] width 78 height 34
type input "0"
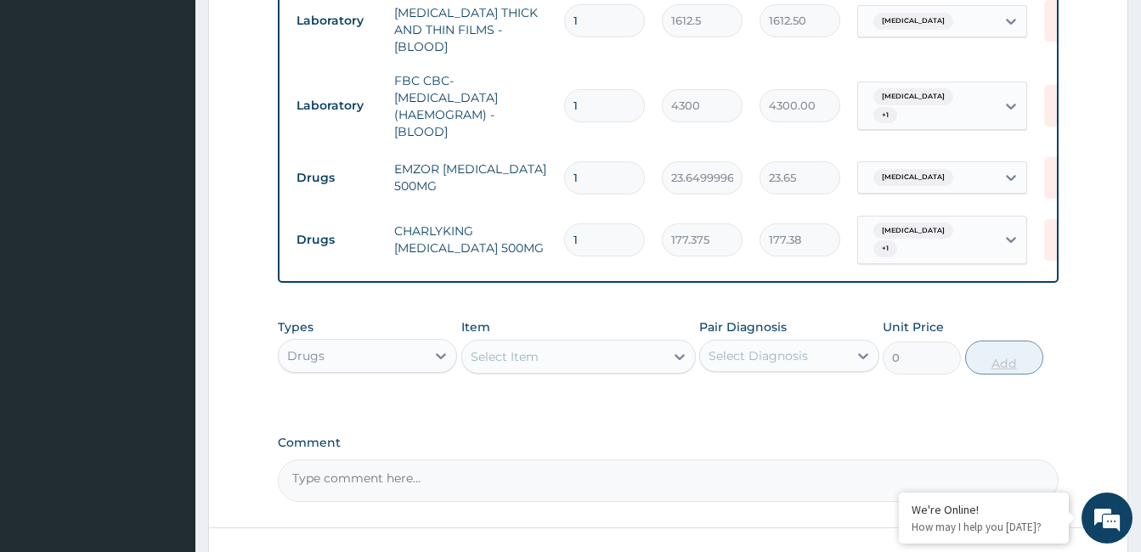
type input "10"
type input "1773.75"
type input "10"
click at [597, 167] on input "1" at bounding box center [604, 177] width 81 height 33
type input "18"
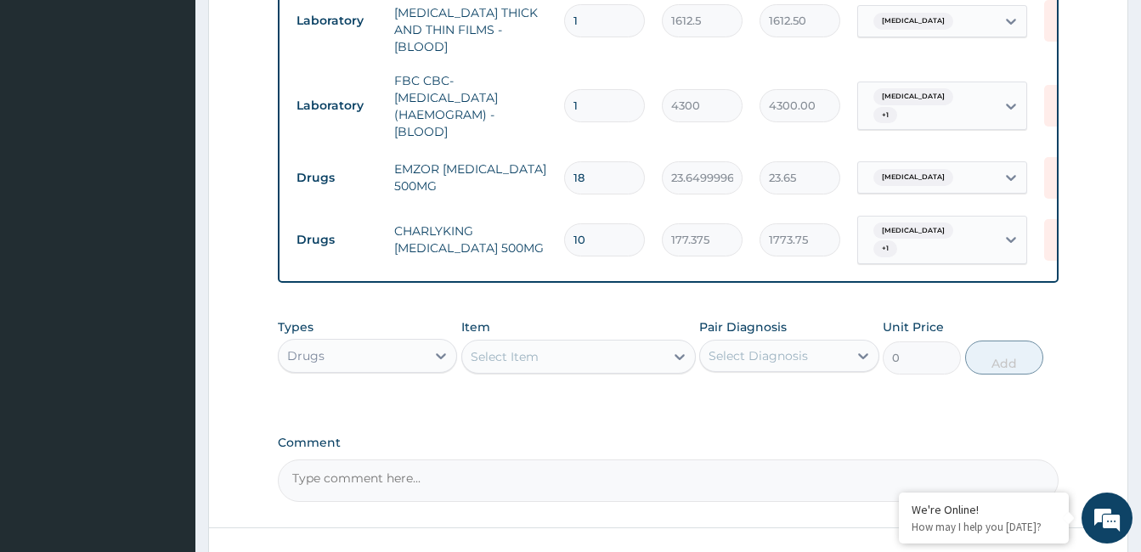
type input "425.70"
type input "18"
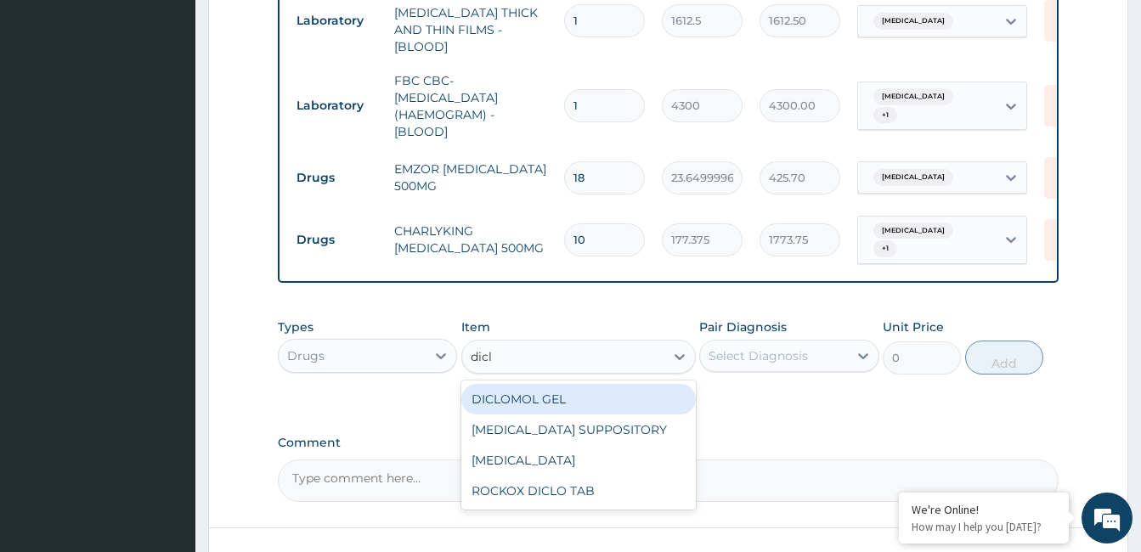
type input "diclo"
click at [554, 455] on div "DICLOFENAC" at bounding box center [578, 460] width 235 height 31
type input "591.25"
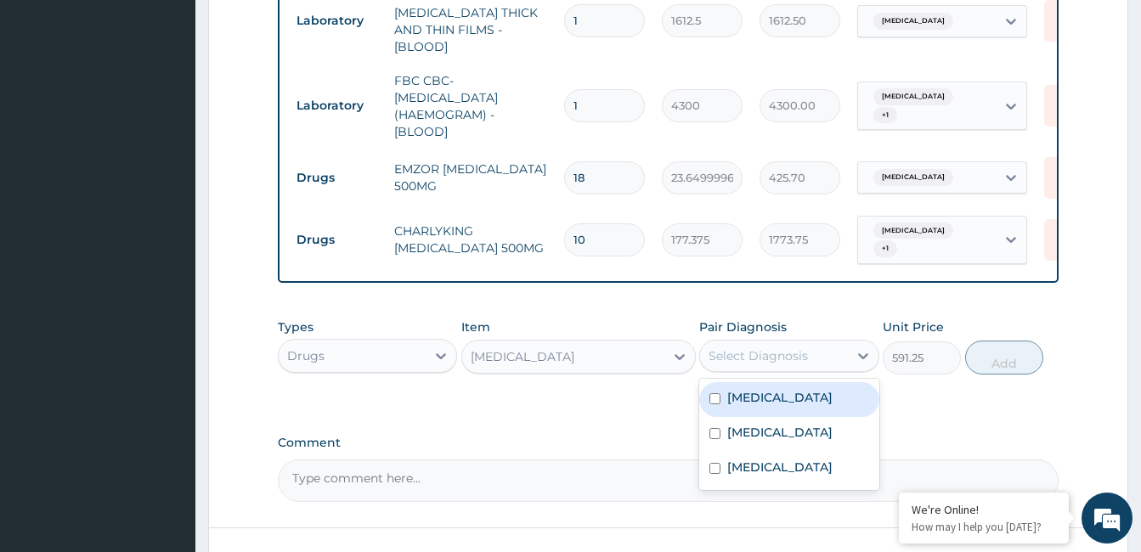
click at [772, 395] on label "Malaria, unspecified" at bounding box center [779, 397] width 105 height 17
checkbox input "true"
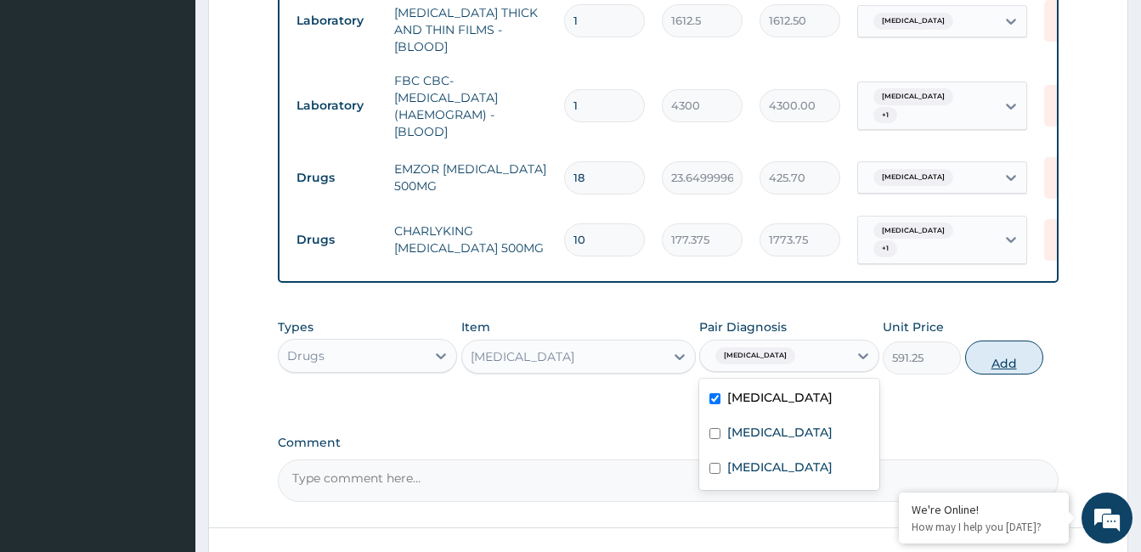
click at [1016, 359] on button "Add" at bounding box center [1004, 358] width 78 height 34
type input "0"
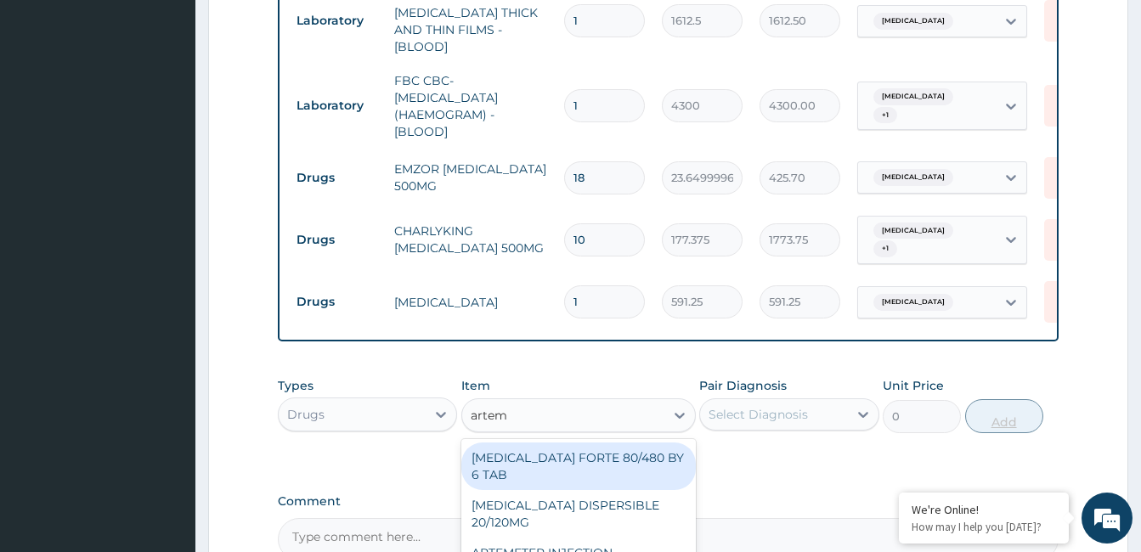
type input "arteme"
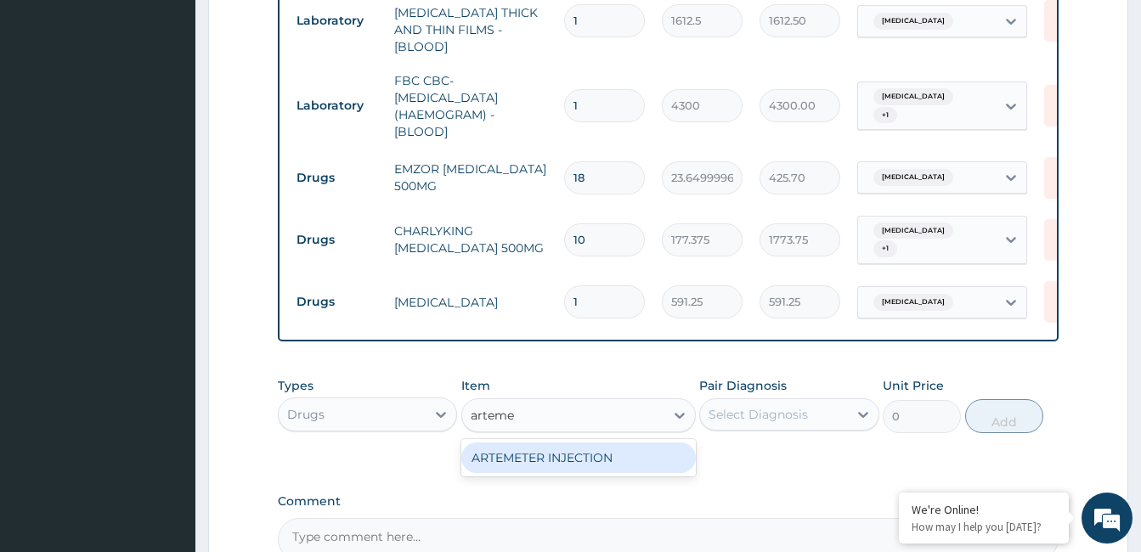
click at [592, 456] on div "ARTEMETER INJECTION" at bounding box center [578, 458] width 235 height 31
type input "946"
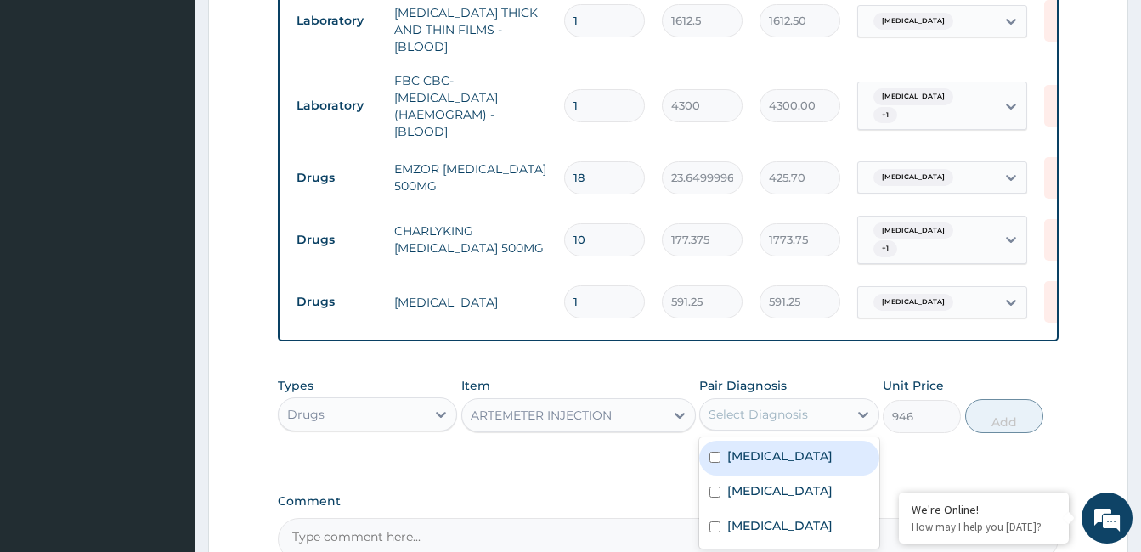
click at [789, 454] on label "Malaria, unspecified" at bounding box center [779, 456] width 105 height 17
checkbox input "true"
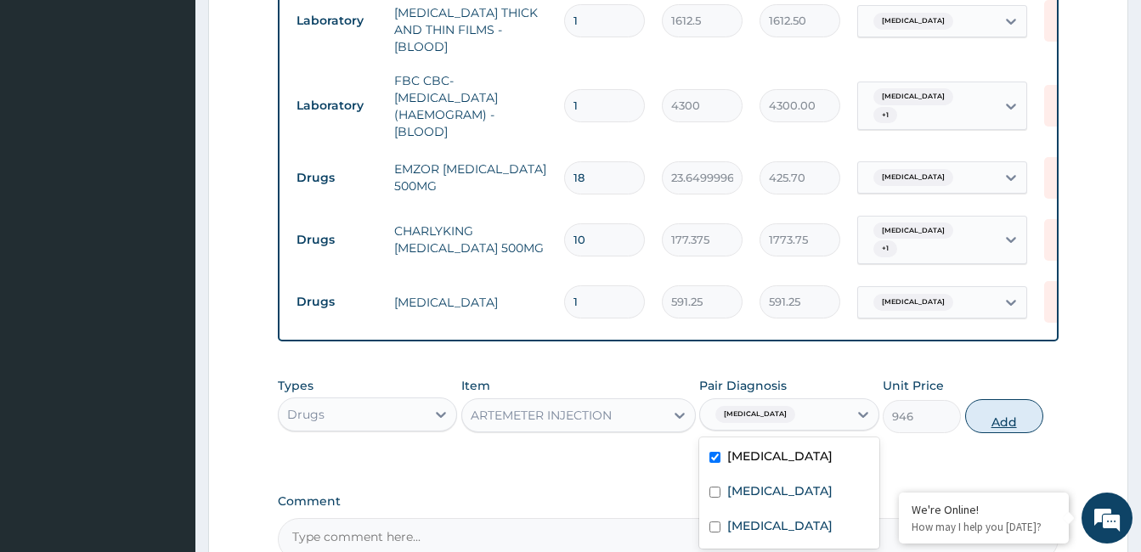
click at [998, 421] on button "Add" at bounding box center [1004, 416] width 78 height 34
type input "0"
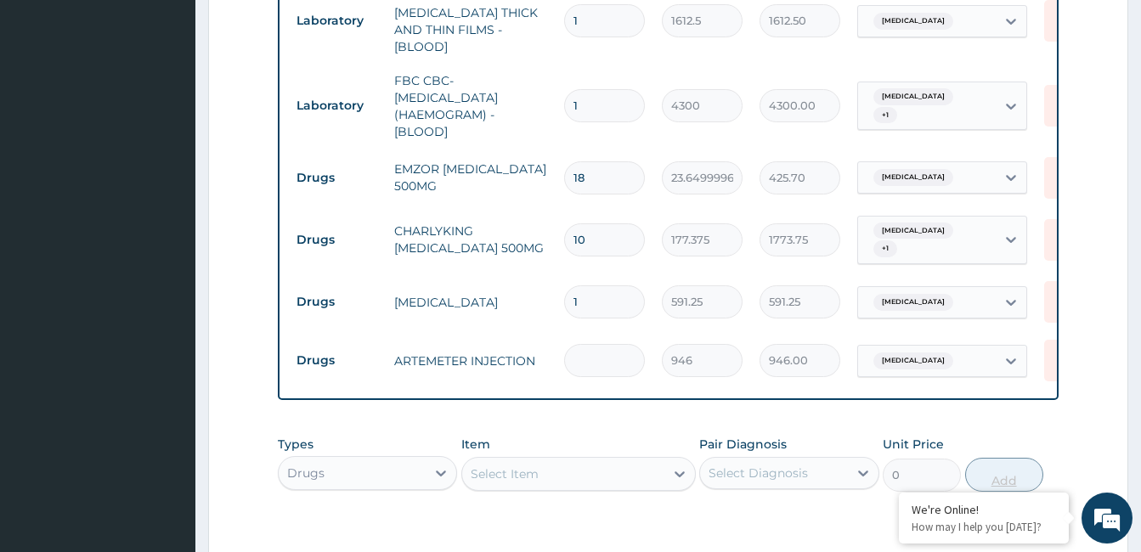
type input "0.00"
type input "6"
type input "5676.00"
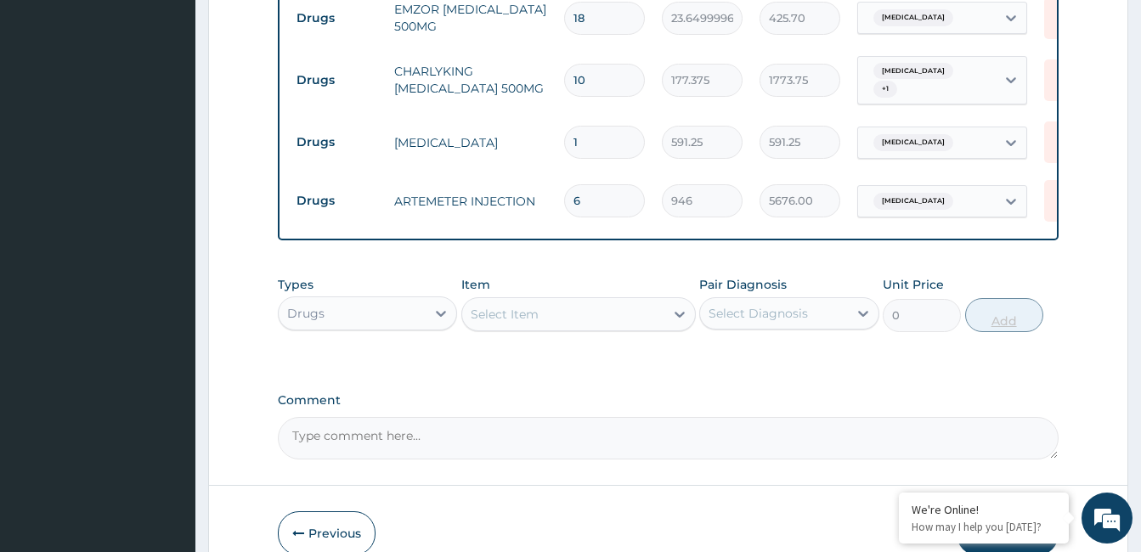
scroll to position [945, 0]
type input "6"
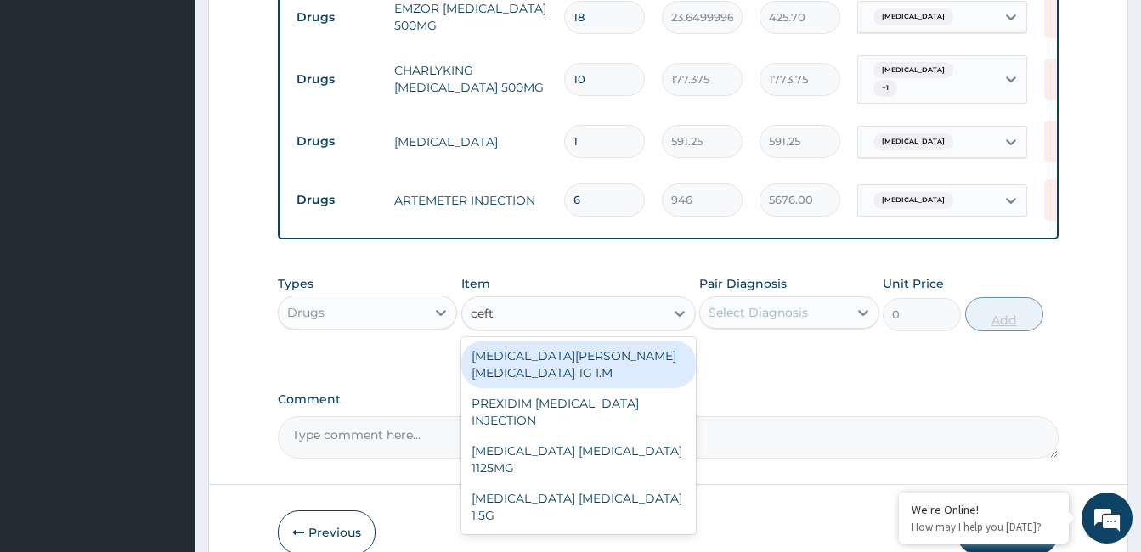
type input "ceftr"
click at [630, 347] on div "ROCEPHIN CEFTRIAXONE 1G I.M" at bounding box center [578, 365] width 235 height 48
type input "8277.5"
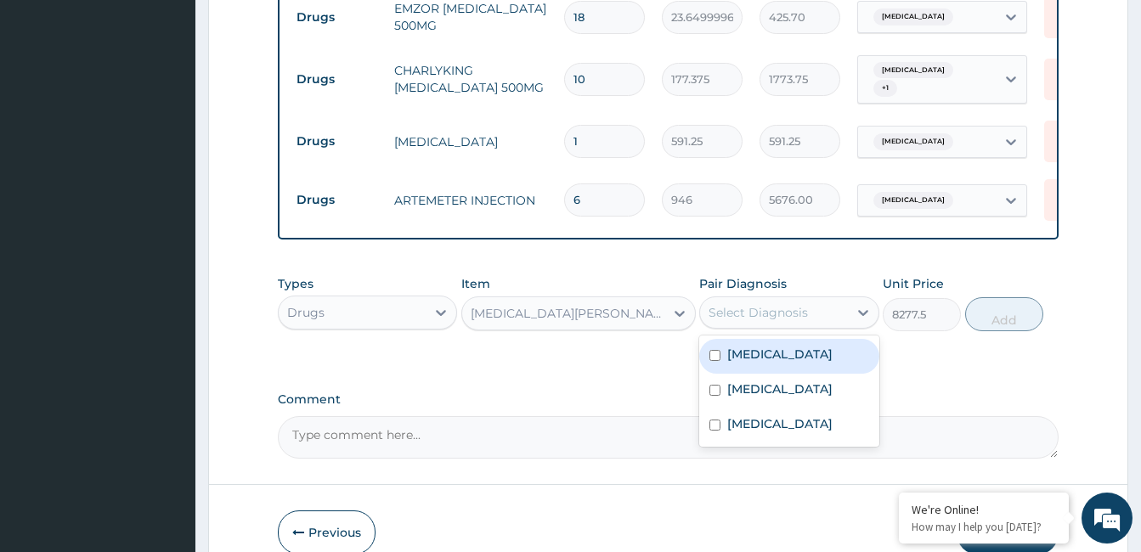
click at [789, 398] on label "Acute pharyngitis, unspecified" at bounding box center [779, 389] width 105 height 17
checkbox input "true"
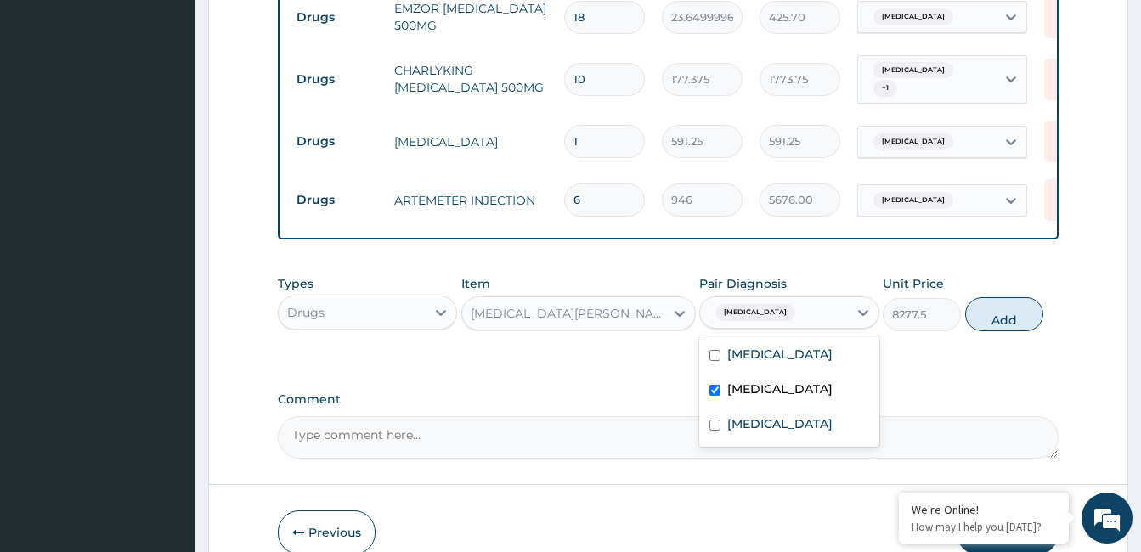
click at [777, 433] on label "Conjunctivitis, unspecified" at bounding box center [779, 424] width 105 height 17
checkbox input "true"
click at [1015, 327] on button "Add" at bounding box center [1004, 314] width 78 height 34
type input "0"
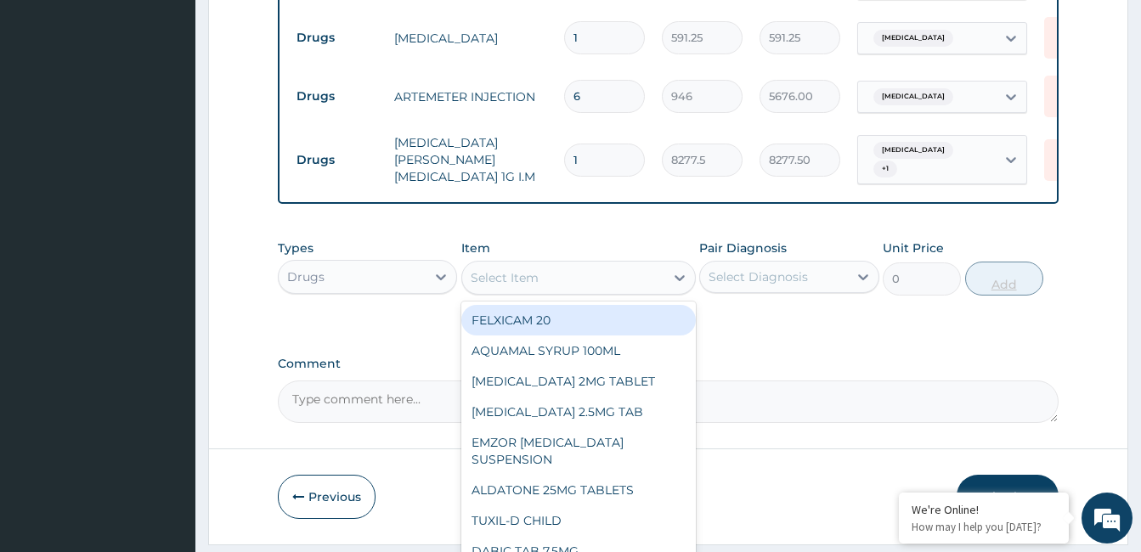
scroll to position [1092, 0]
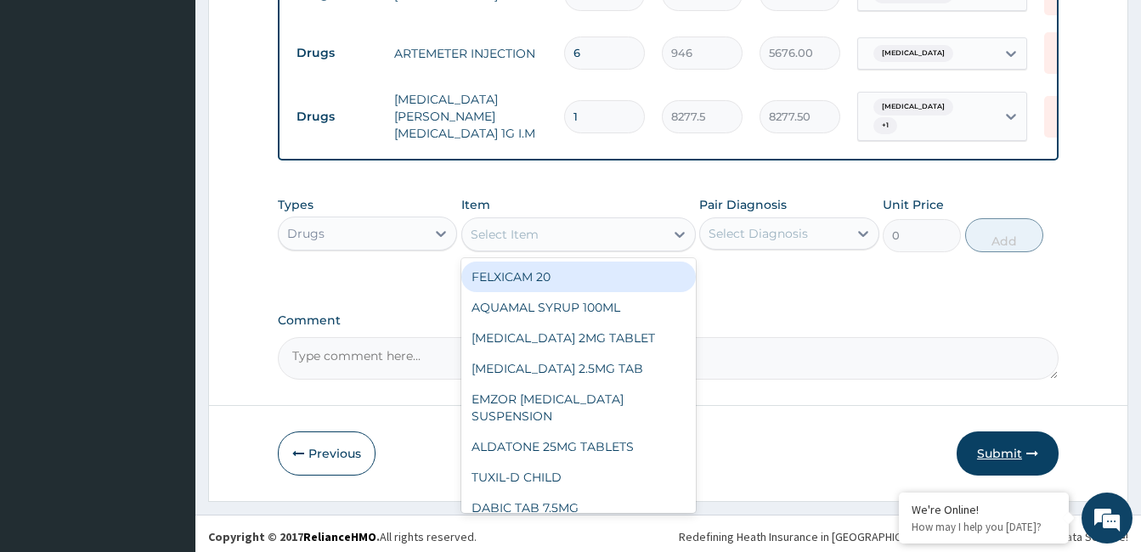
click at [1012, 450] on button "Submit" at bounding box center [1008, 454] width 102 height 44
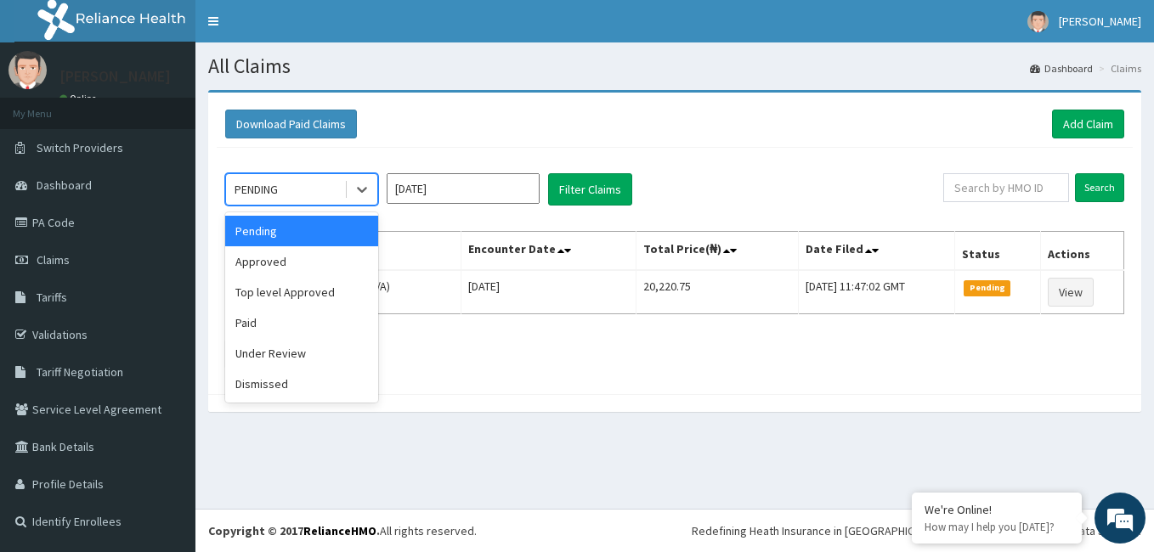
click at [281, 263] on div "Approved" at bounding box center [301, 261] width 153 height 31
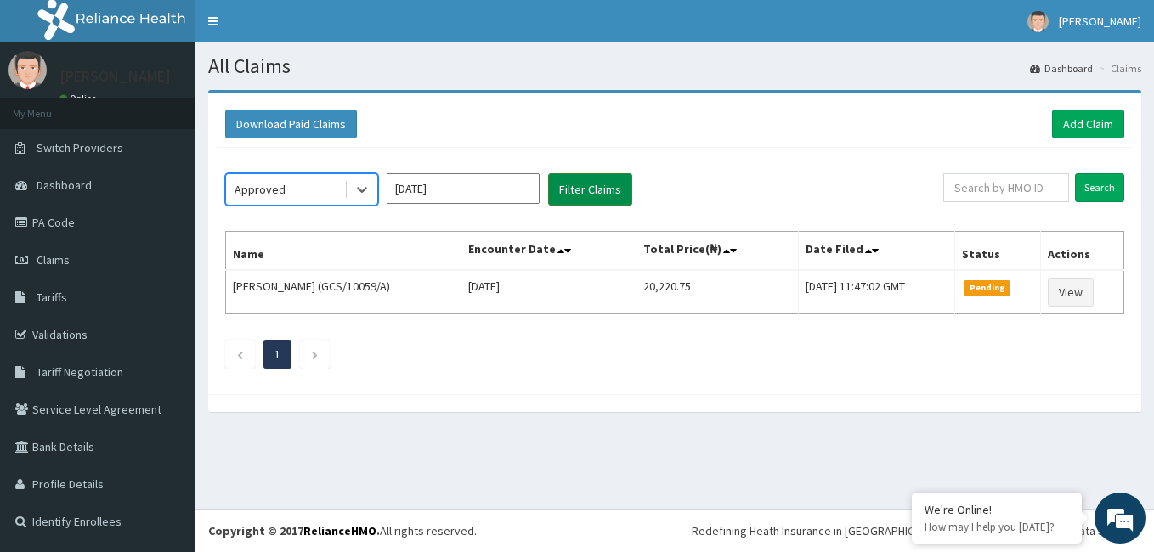
click at [583, 188] on button "Filter Claims" at bounding box center [590, 189] width 84 height 32
